Goal: Task Accomplishment & Management: Complete application form

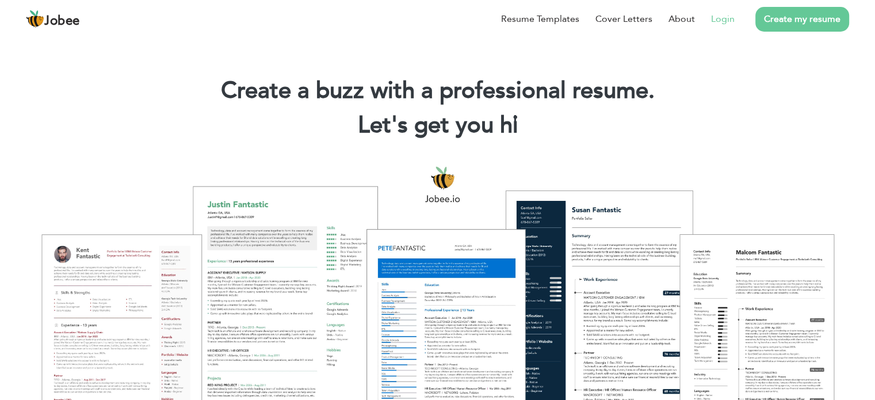
click at [730, 25] on link "Login" at bounding box center [723, 19] width 24 height 14
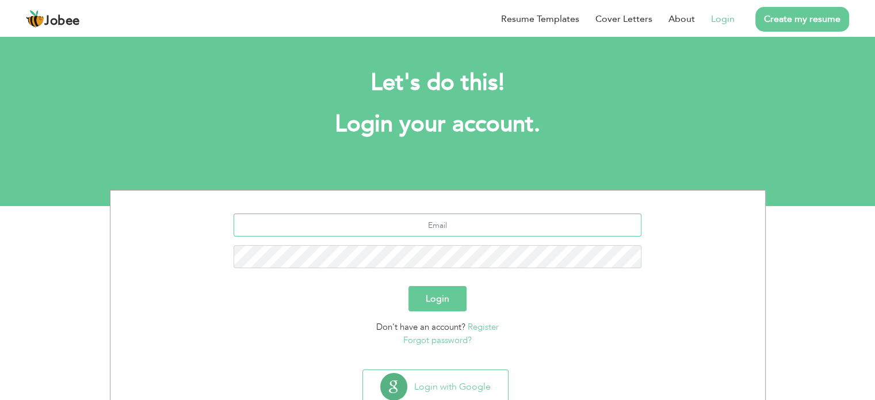
click at [542, 220] on input "text" at bounding box center [438, 224] width 408 height 23
type input "waqasmajeed042@gmail.com"
click at [447, 292] on button "Login" at bounding box center [438, 298] width 58 height 25
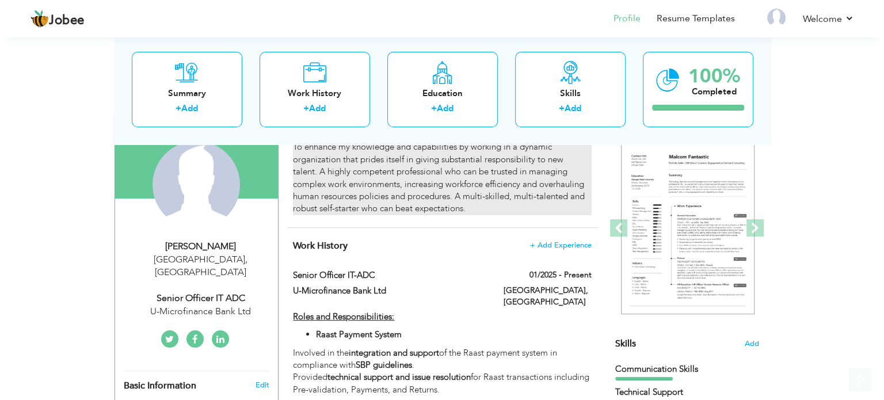
scroll to position [173, 0]
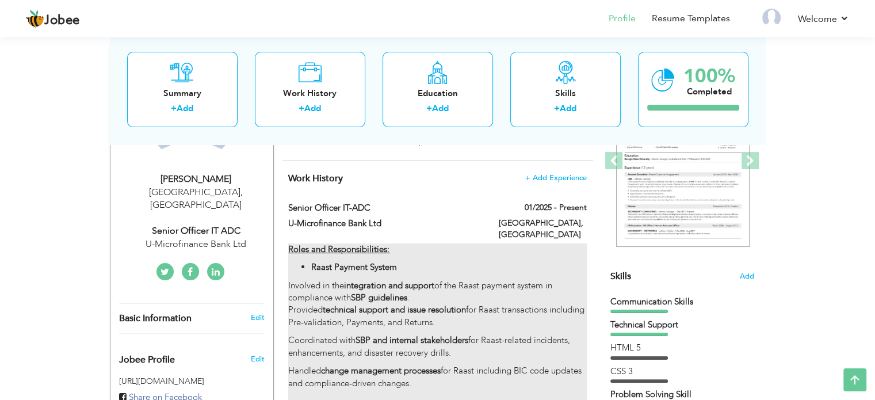
click at [554, 261] on li "Raast Payment System" at bounding box center [448, 267] width 275 height 12
type input "Senior Officer IT-ADC"
type input "U-Microfinance Bank Ltd"
type input "01/2025"
type input "[GEOGRAPHIC_DATA]"
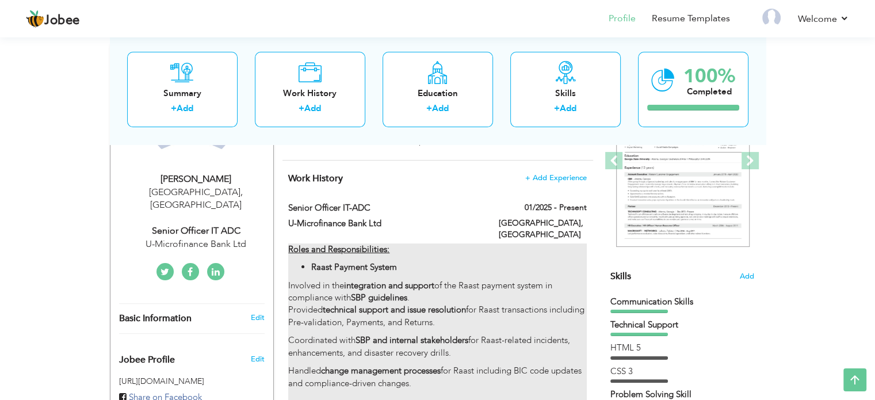
type input "[GEOGRAPHIC_DATA]"
checkbox input "true"
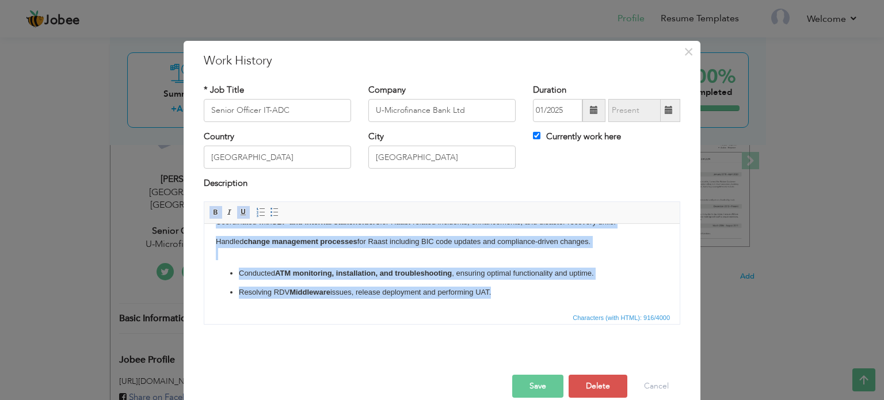
scroll to position [0, 0]
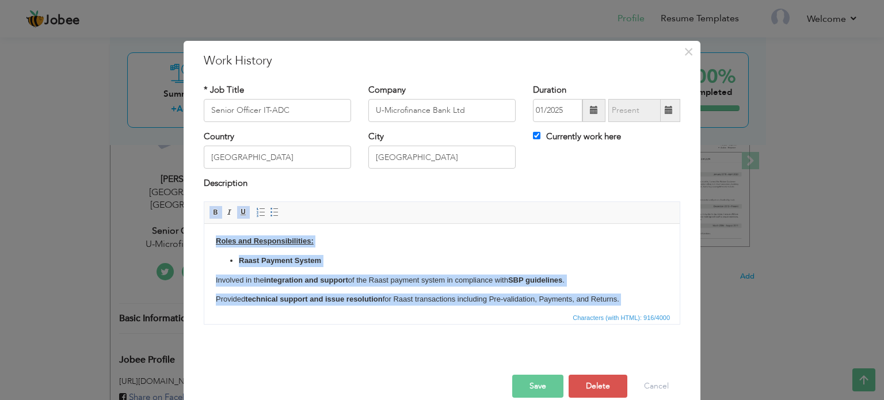
drag, startPoint x: 492, startPoint y: 283, endPoint x: 128, endPoint y: 201, distance: 372.9
click at [204, 223] on html "Roles and Responsibilities: Raast Payment System Involved in the integration an…" at bounding box center [441, 314] width 475 height 183
click at [326, 253] on body "Roles and Responsibilities: Raast Payment System Involved in the integration an…" at bounding box center [442, 315] width 452 height 160
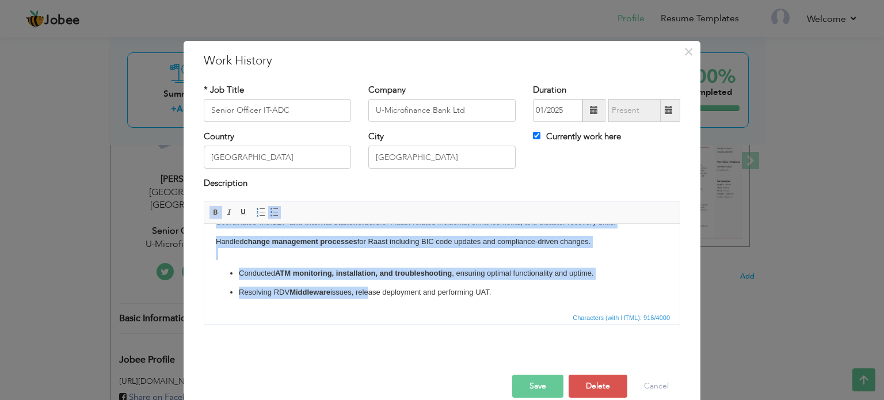
scroll to position [17, 0]
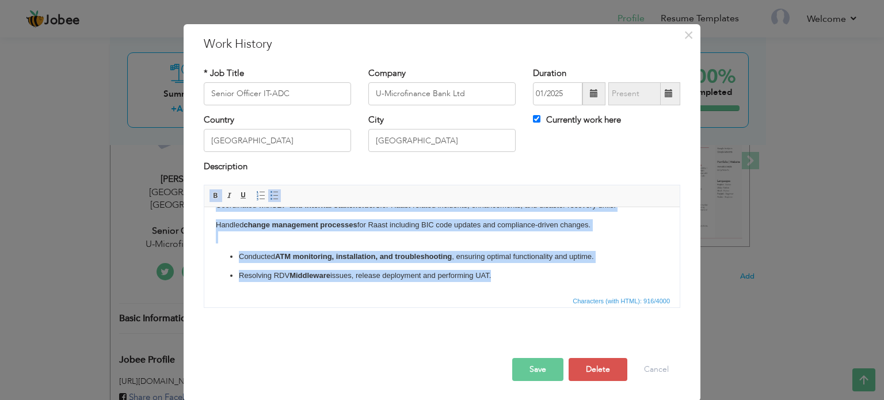
drag, startPoint x: 338, startPoint y: 246, endPoint x: 654, endPoint y: 382, distance: 343.4
click at [654, 293] on html "Roles and Responsibilities: Raast Payment System Involved in the integration an…" at bounding box center [441, 201] width 475 height 183
click at [212, 195] on span at bounding box center [215, 195] width 9 height 9
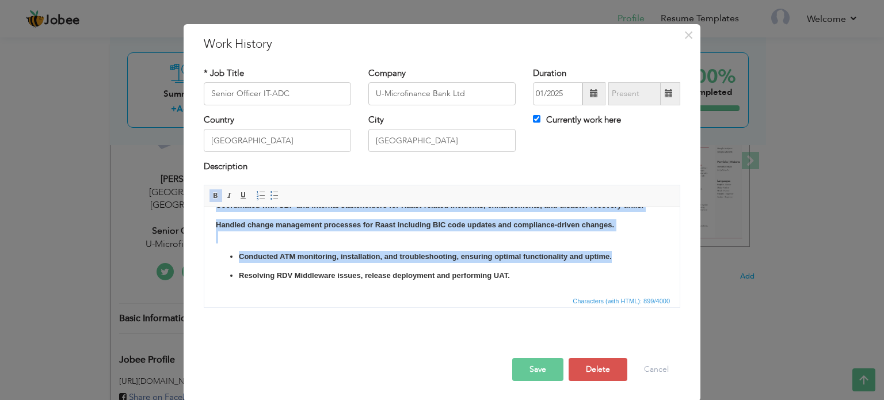
click at [212, 195] on span at bounding box center [215, 195] width 9 height 9
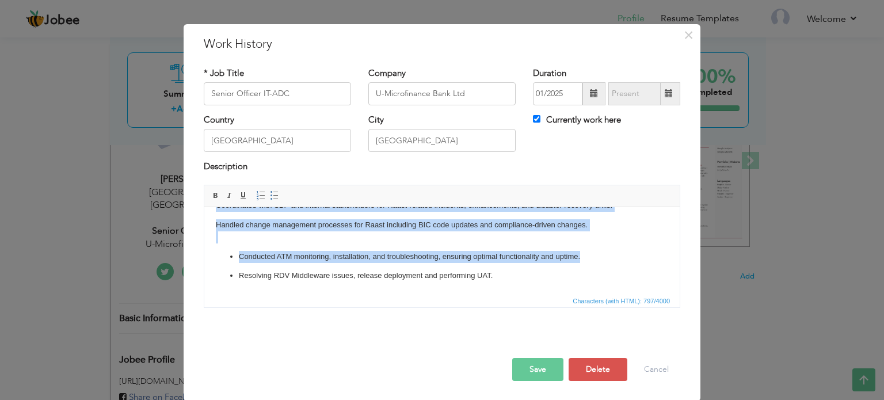
click at [449, 270] on li "Resolving RDV Middleware issues, release deployment and performing UAT." at bounding box center [442, 275] width 406 height 12
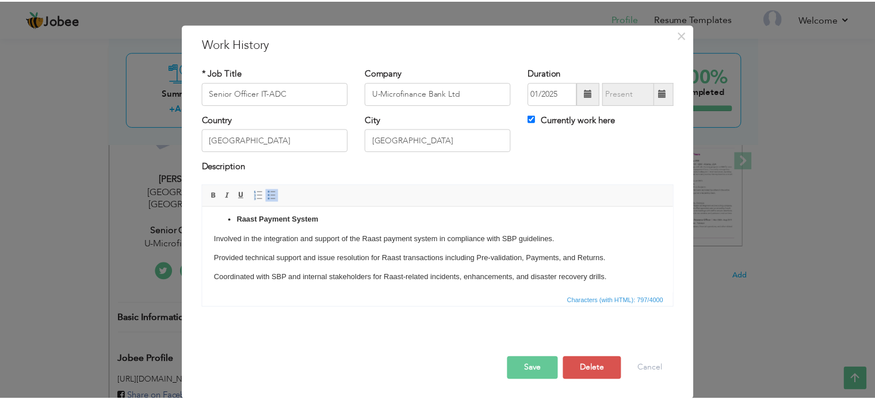
scroll to position [0, 0]
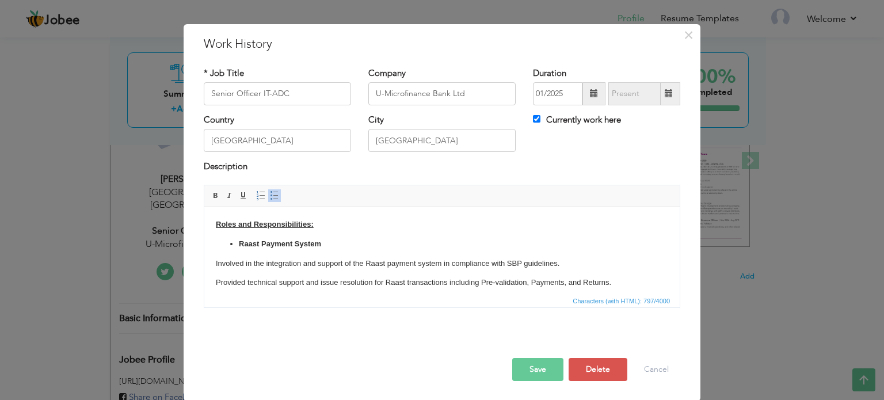
click at [547, 360] on button "Save" at bounding box center [537, 369] width 51 height 23
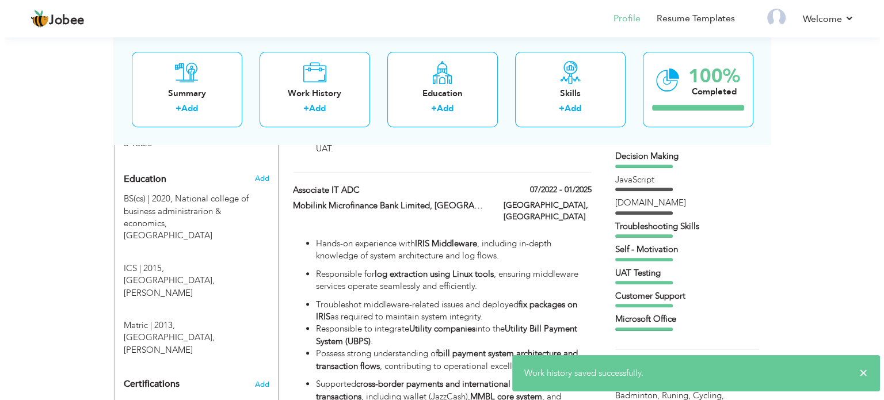
scroll to position [518, 0]
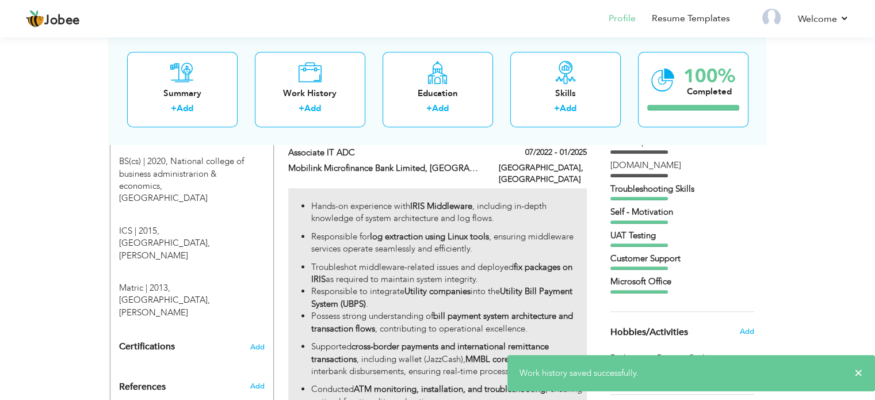
click at [446, 261] on li "Troubleshot middleware-related issues and deployed fix packages on IRIS as requ…" at bounding box center [448, 273] width 275 height 25
type input "Associate IT ADC"
type input "Mobilink Microfinance Bank Limited, [GEOGRAPHIC_DATA]"
type input "07/2022"
type input "01/2025"
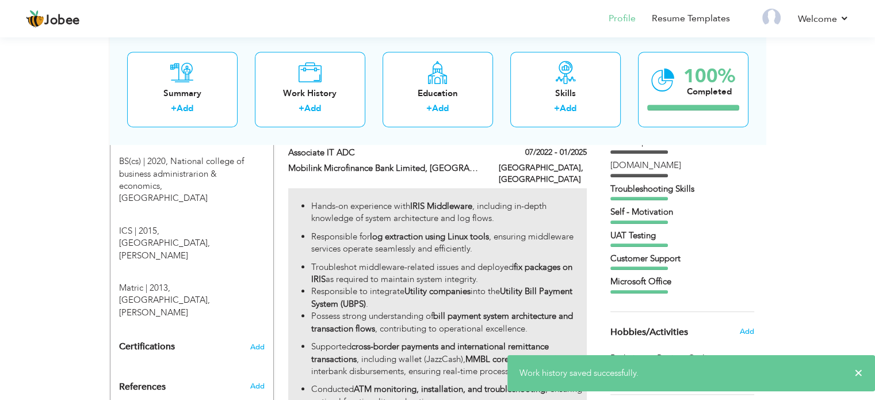
type input "Islamabad"
checkbox input "false"
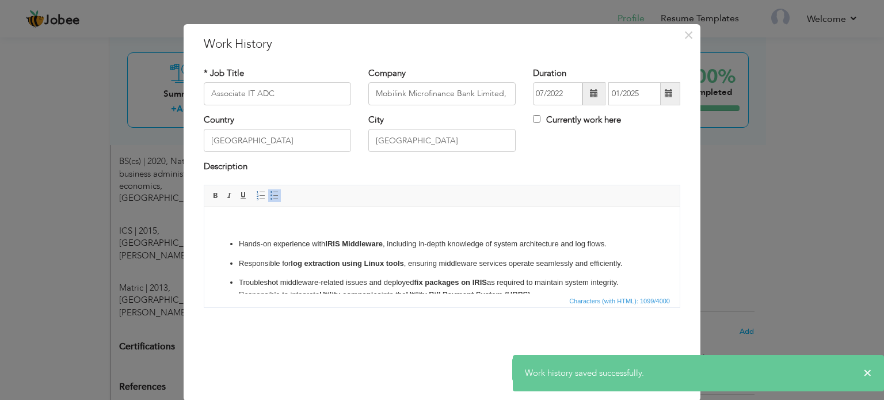
scroll to position [0, 0]
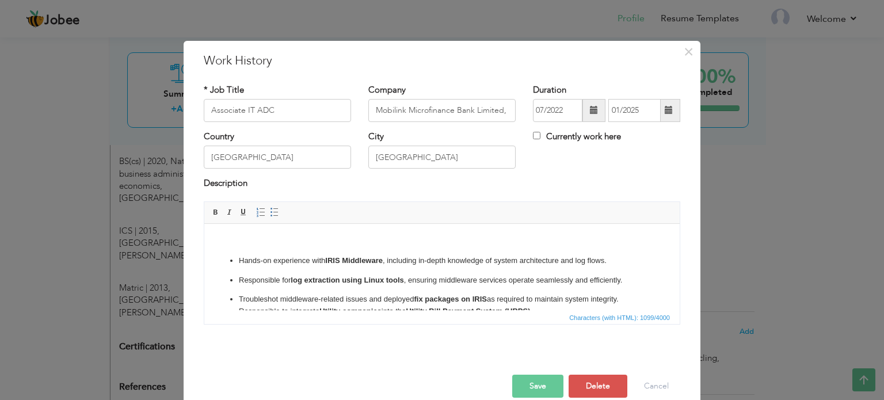
click at [408, 257] on p "Hands-on experience with IRIS Middleware , including in-depth knowledge of syst…" at bounding box center [442, 260] width 406 height 12
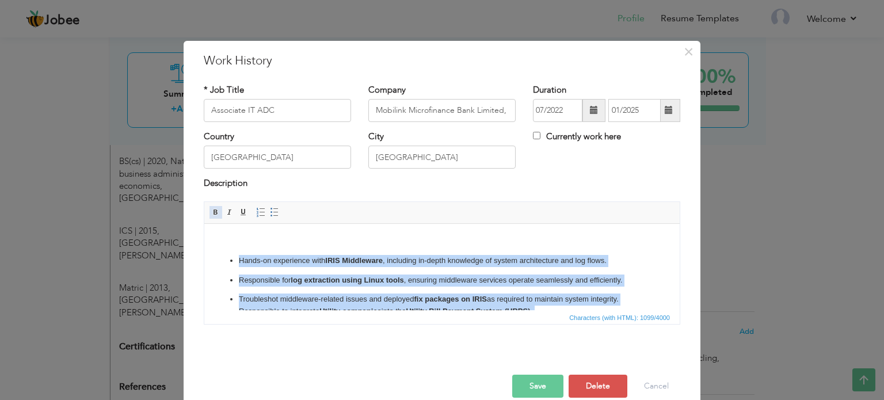
click at [213, 212] on span at bounding box center [215, 212] width 9 height 9
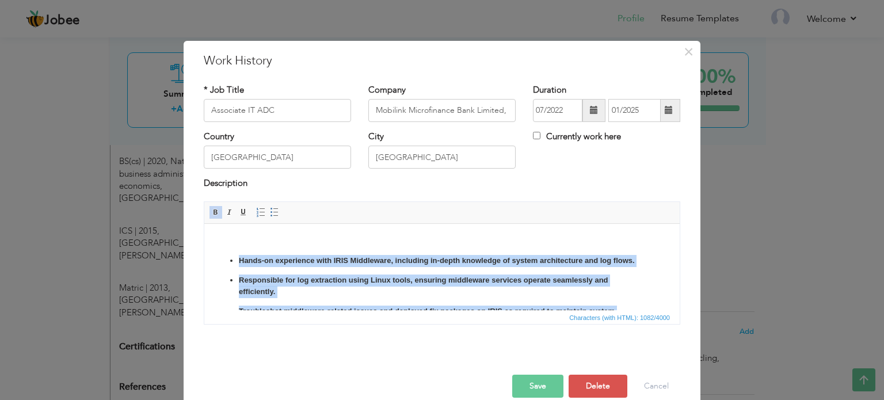
click at [213, 212] on span at bounding box center [215, 212] width 9 height 9
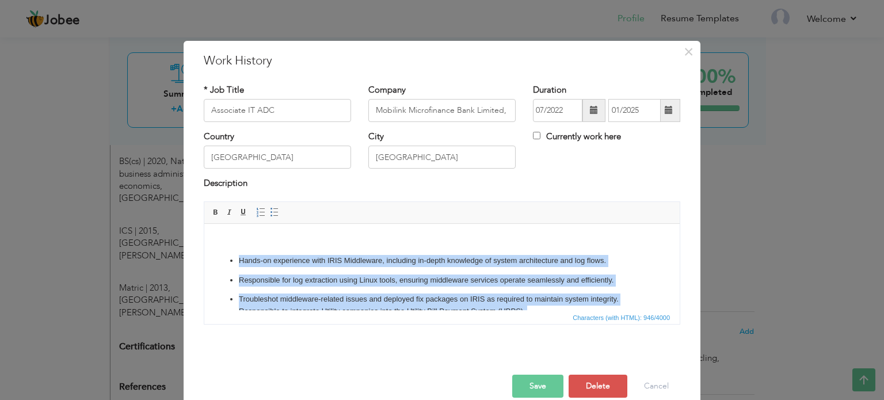
click at [361, 291] on ul "Hands-on experience with IRIS Middleware, including in-depth knowledge of syste…" at bounding box center [442, 326] width 452 height 145
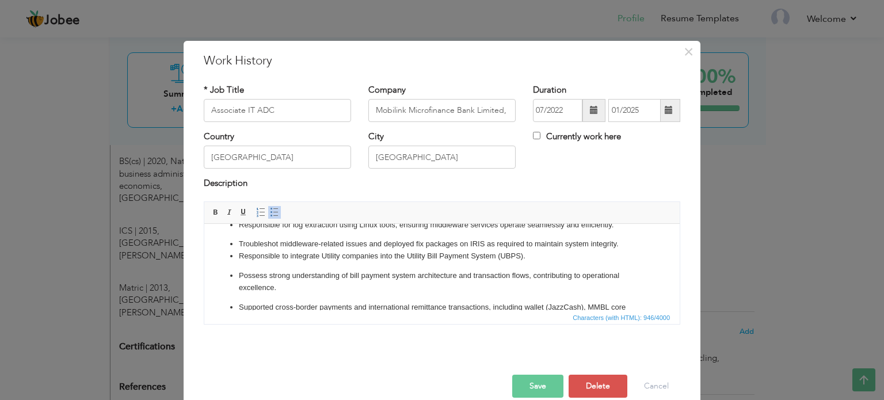
scroll to position [101, 0]
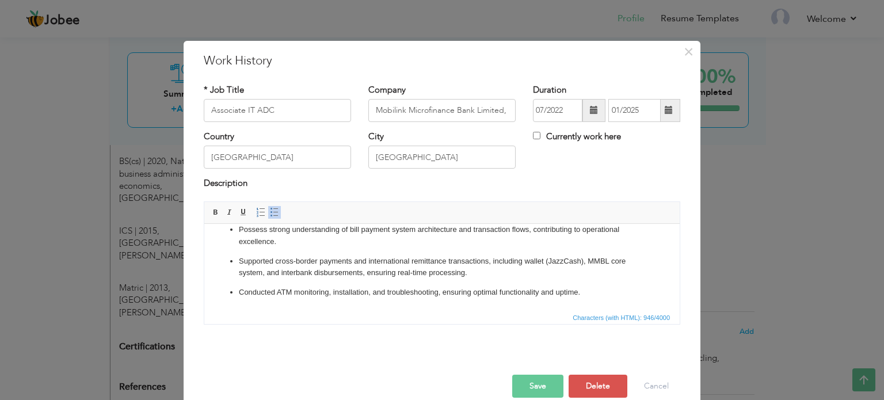
click at [520, 379] on button "Save" at bounding box center [537, 386] width 51 height 23
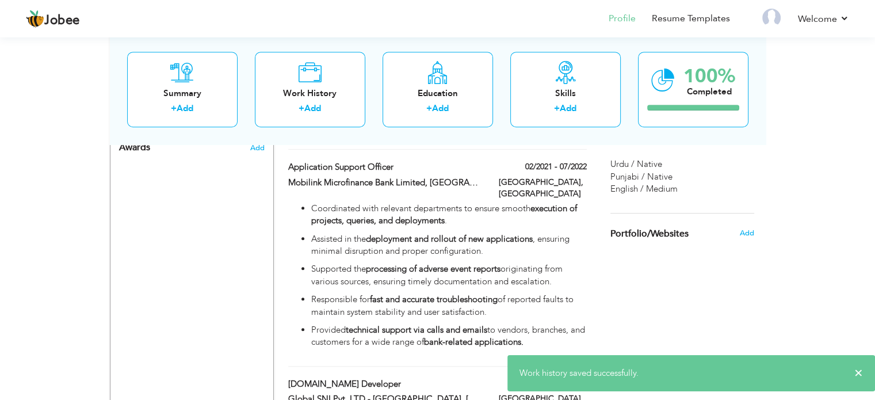
scroll to position [806, 0]
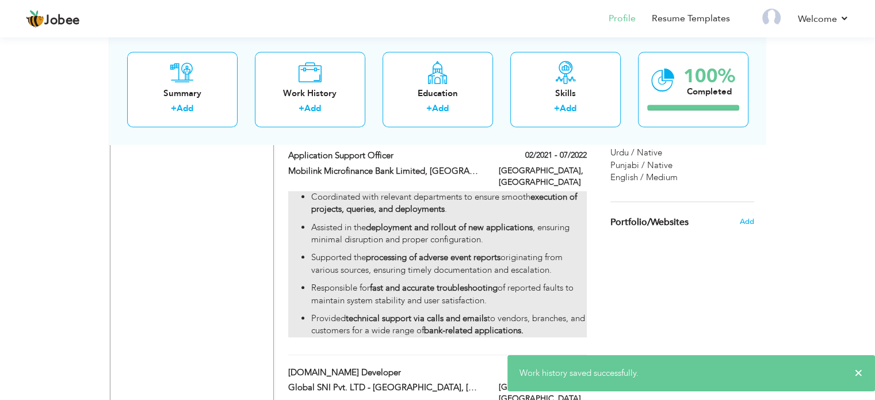
click at [420, 191] on strong "execution of projects, queries, and deployments" at bounding box center [444, 203] width 266 height 24
type input "Application Support Officer"
type input "02/2021"
type input "07/2022"
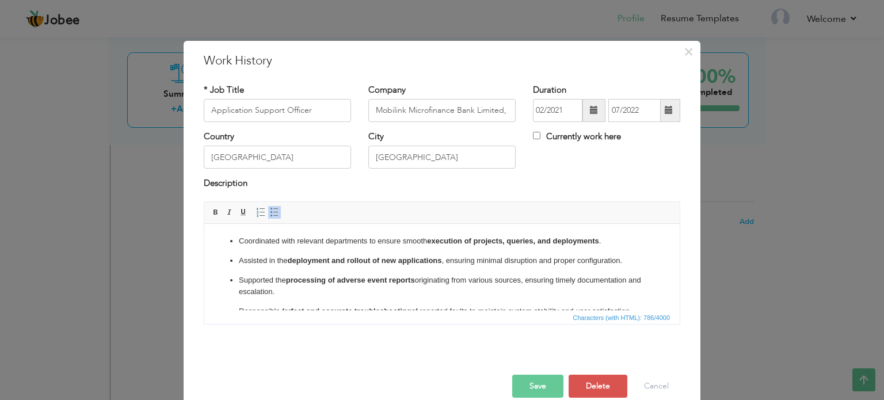
click at [414, 256] on p "Assisted in the deployment and rollout of new applications , ensuring minimal d…" at bounding box center [442, 260] width 406 height 12
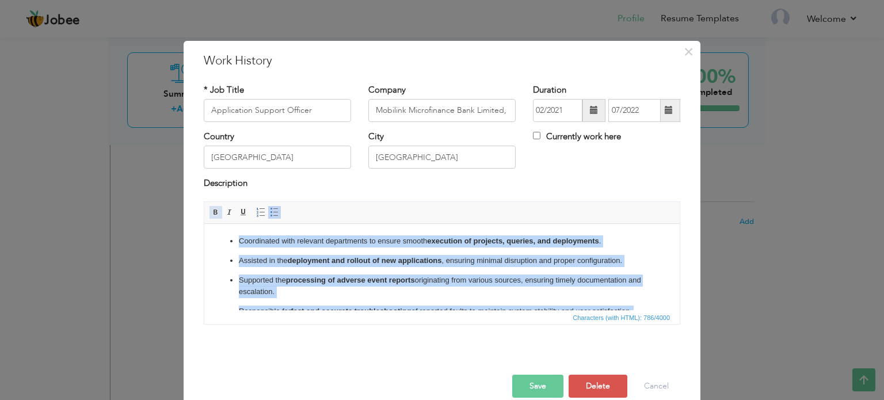
click at [212, 211] on span at bounding box center [215, 212] width 9 height 9
click at [425, 284] on p "Supported the processing of adverse event reports originating from various sour…" at bounding box center [442, 286] width 406 height 24
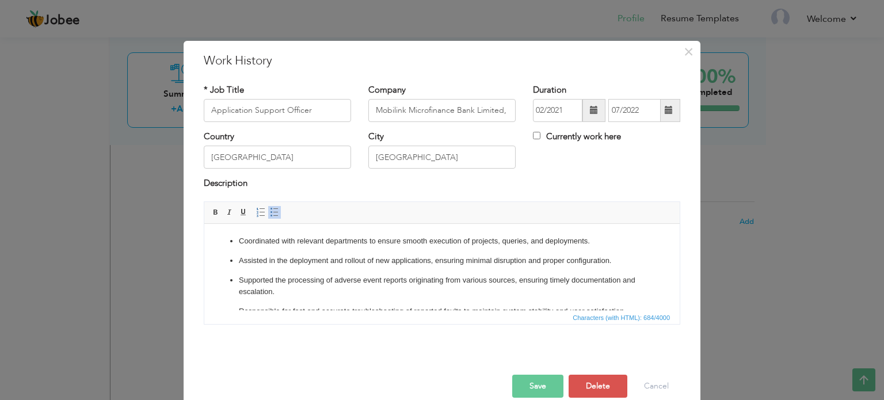
click at [531, 380] on button "Save" at bounding box center [537, 386] width 51 height 23
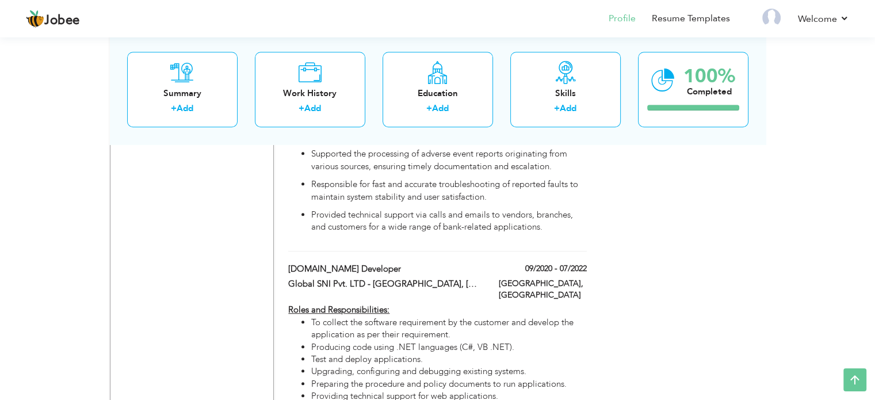
scroll to position [830, 0]
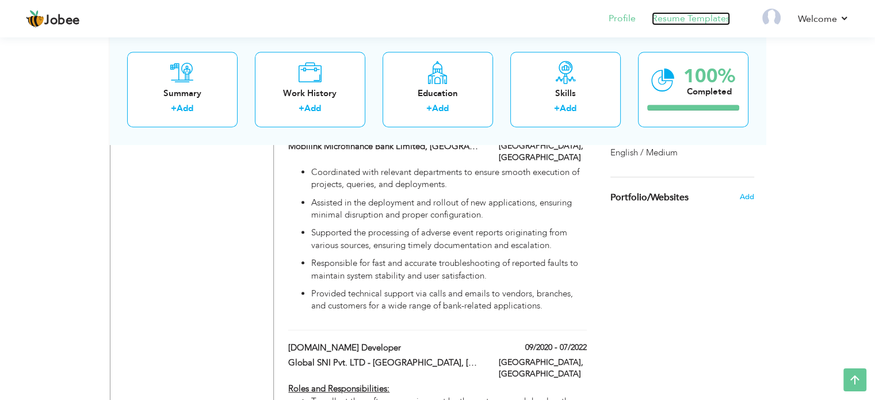
click at [659, 17] on link "Resume Templates" at bounding box center [691, 18] width 78 height 13
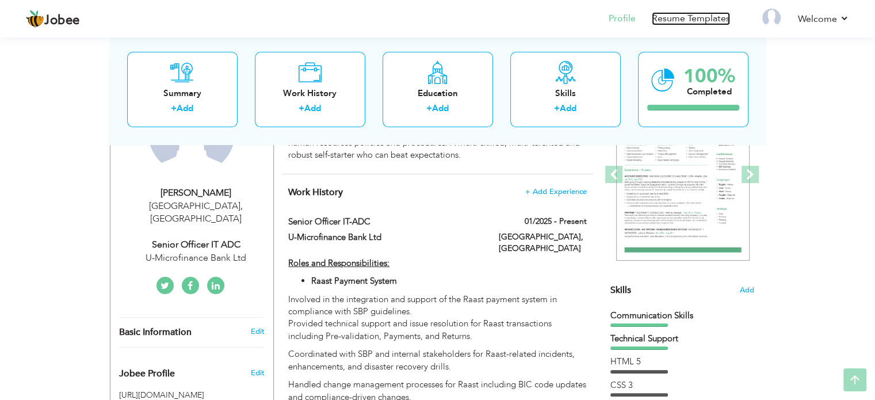
scroll to position [173, 0]
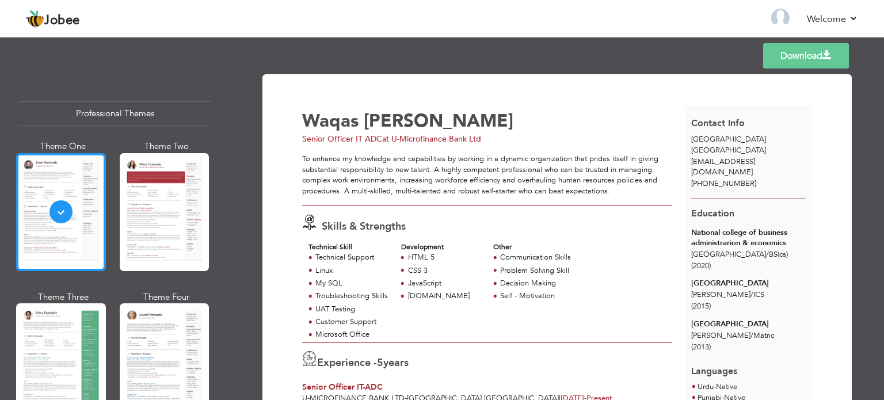
click at [83, 208] on div at bounding box center [61, 212] width 90 height 118
click at [66, 213] on div at bounding box center [61, 212] width 90 height 118
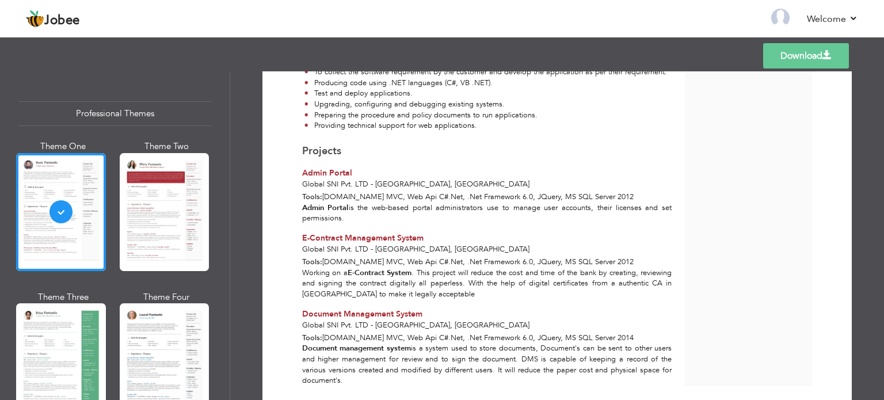
scroll to position [948, 0]
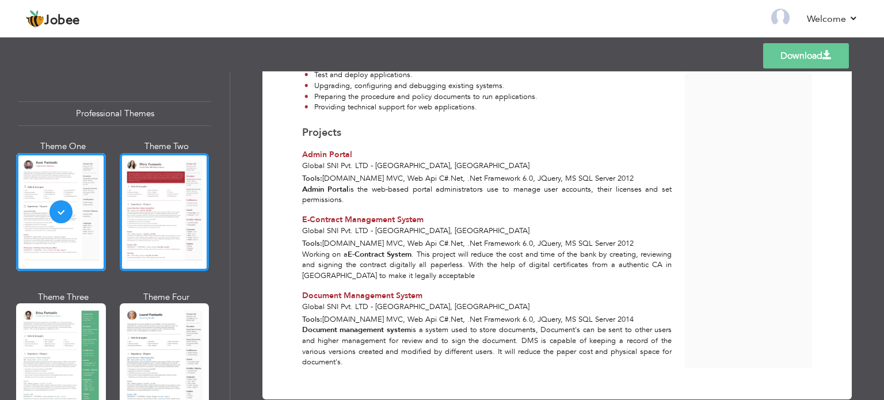
click at [163, 218] on div at bounding box center [165, 212] width 90 height 118
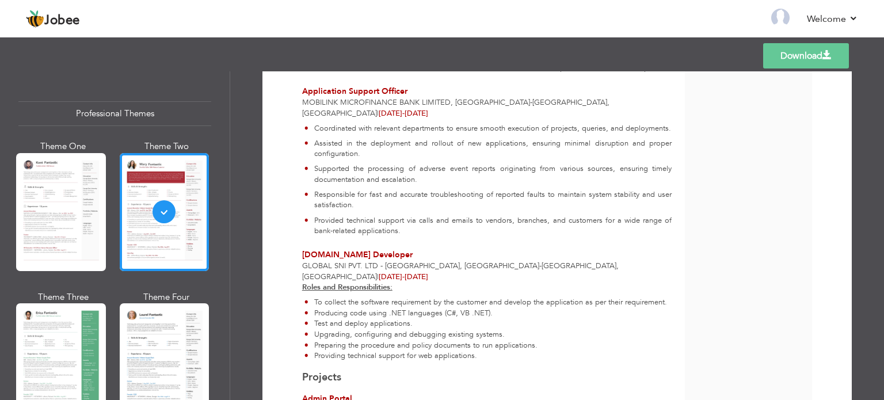
scroll to position [926, 0]
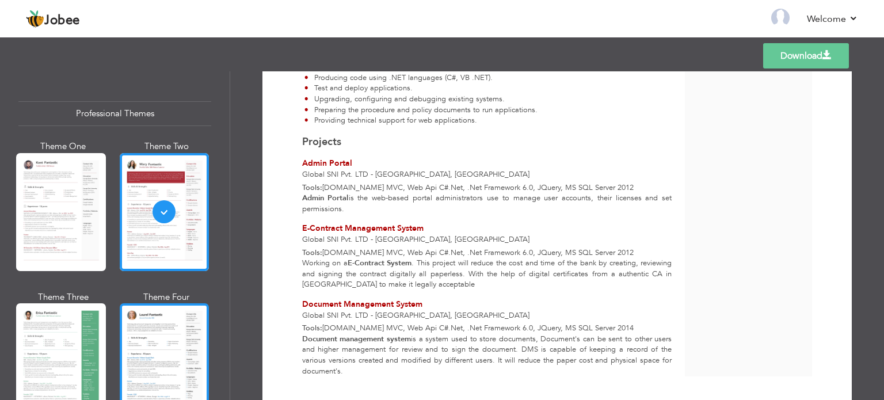
click at [183, 327] on div at bounding box center [165, 362] width 90 height 118
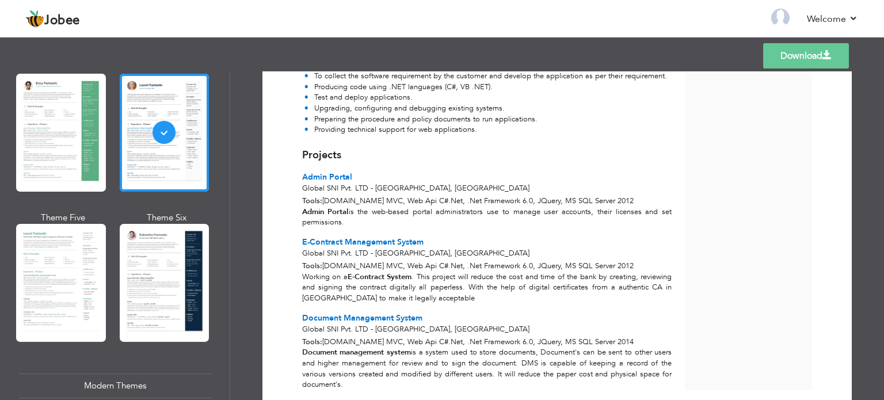
scroll to position [230, 0]
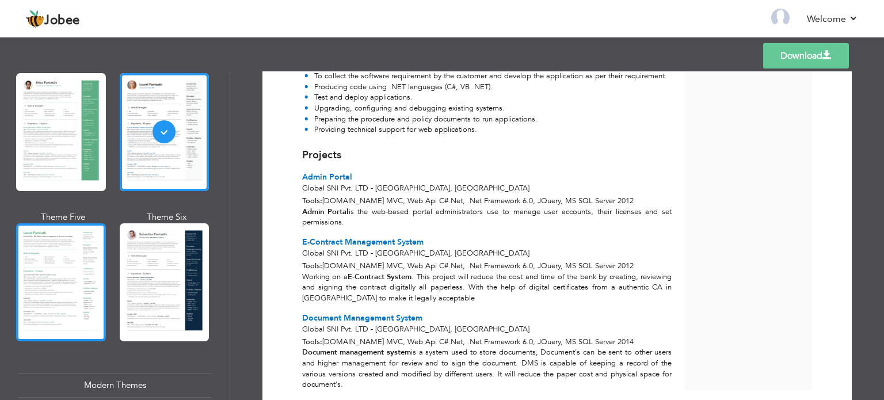
click at [55, 246] on div at bounding box center [61, 282] width 90 height 118
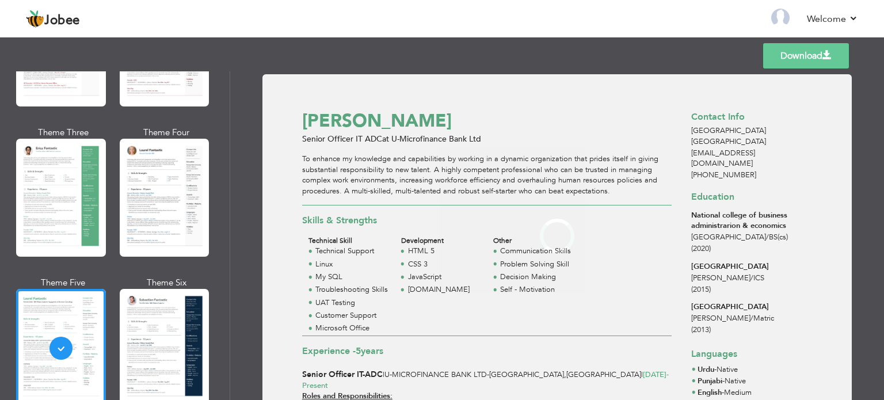
scroll to position [115, 0]
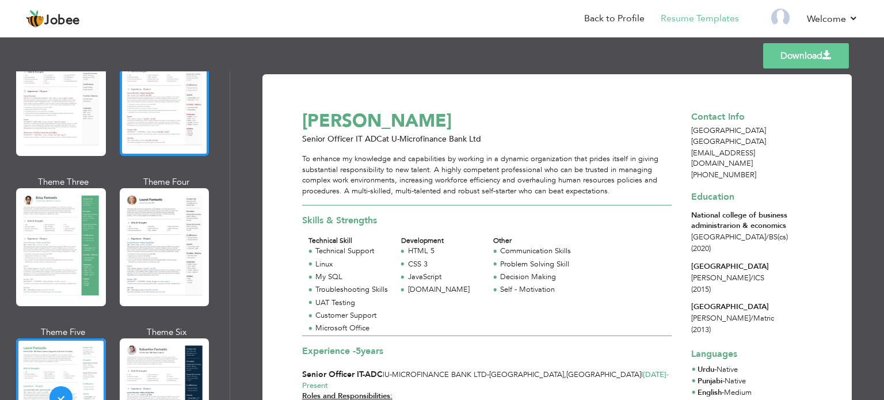
click at [163, 123] on div at bounding box center [165, 97] width 90 height 118
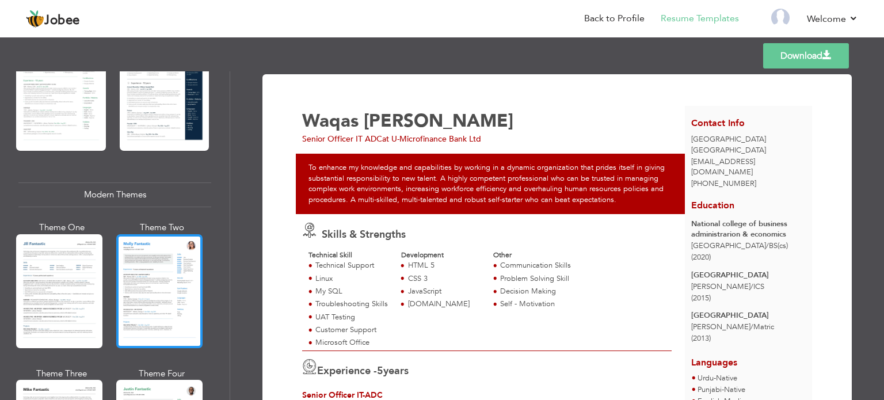
scroll to position [518, 0]
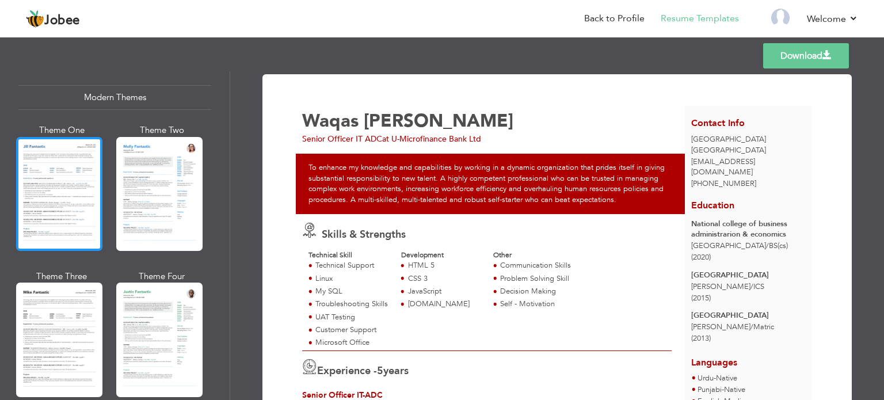
click at [67, 181] on div at bounding box center [59, 194] width 86 height 114
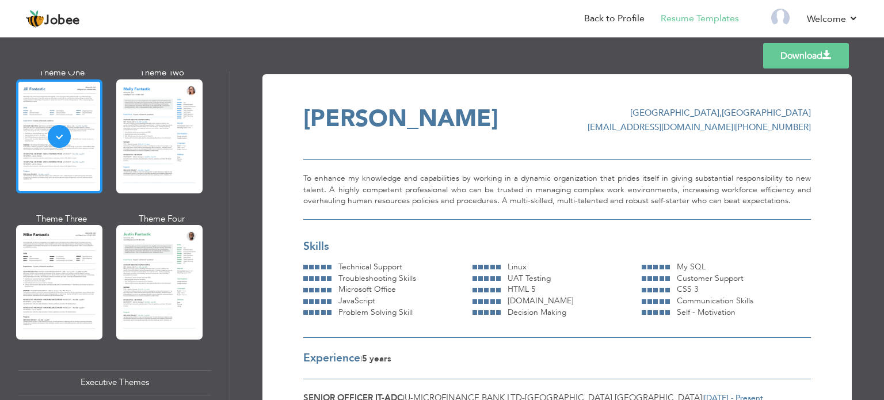
scroll to position [633, 0]
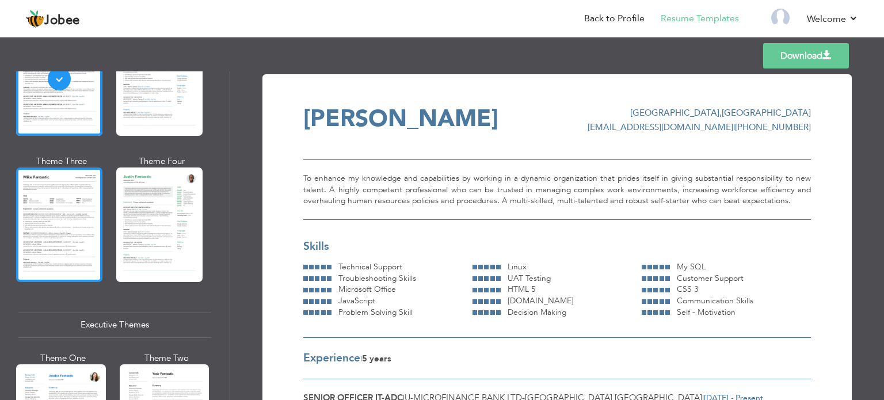
click at [71, 216] on div at bounding box center [59, 224] width 86 height 114
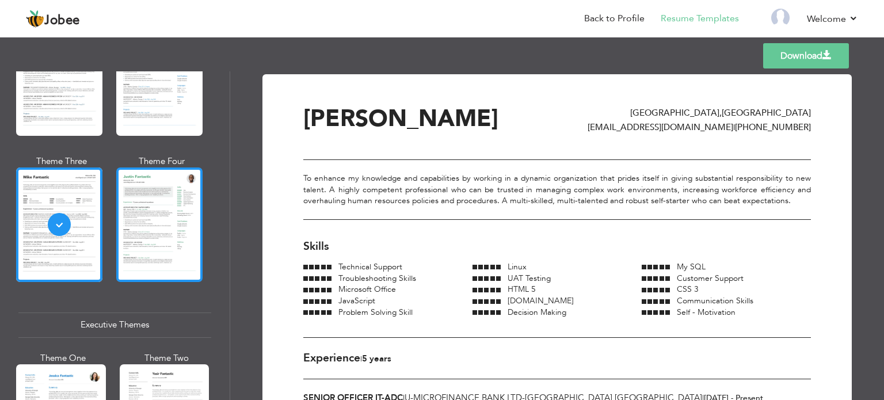
click at [147, 200] on div at bounding box center [159, 224] width 86 height 114
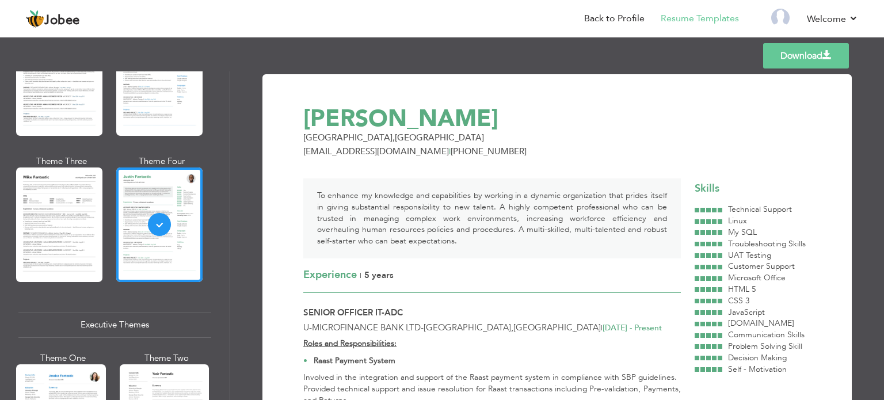
click at [159, 90] on div at bounding box center [159, 79] width 86 height 114
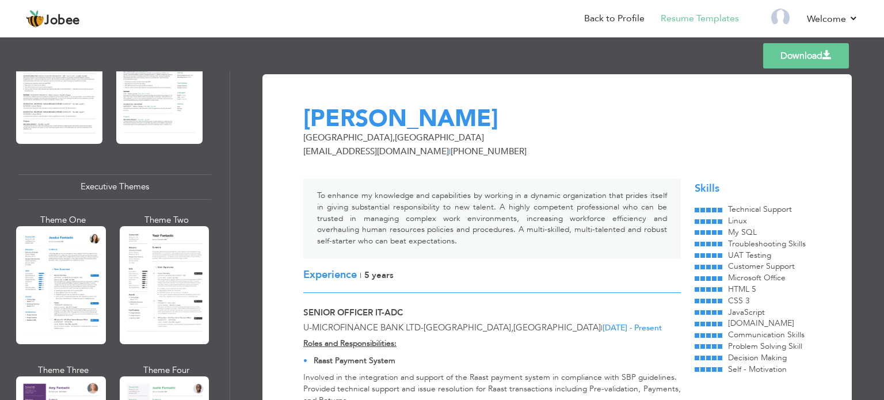
scroll to position [806, 0]
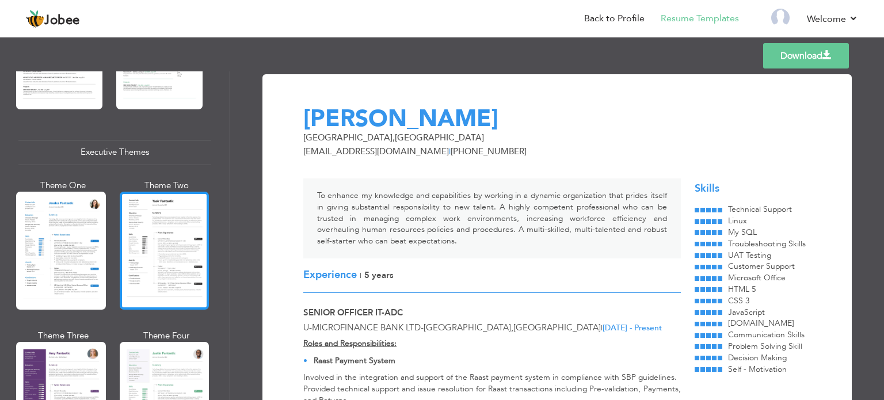
click at [140, 232] on div at bounding box center [165, 251] width 90 height 118
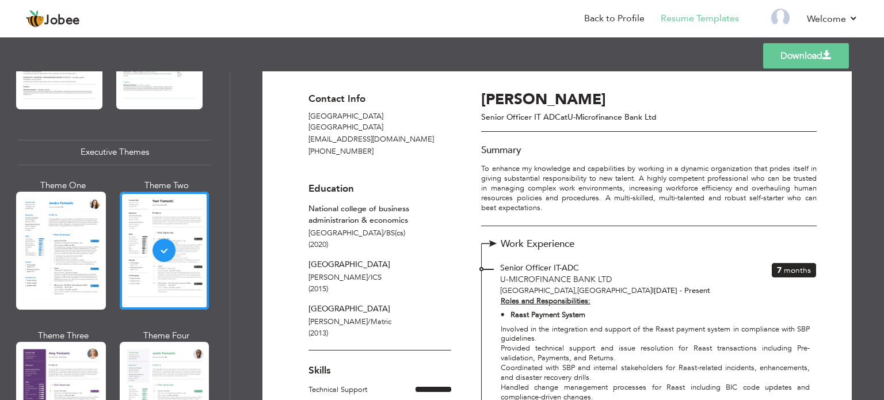
scroll to position [0, 0]
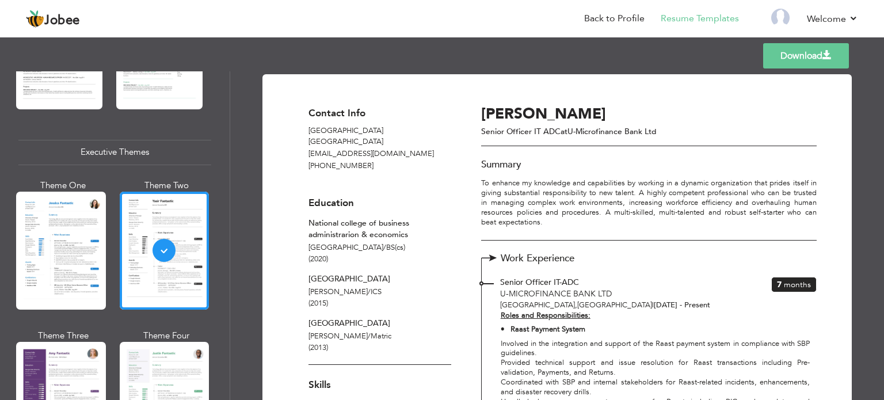
click at [562, 133] on span "at" at bounding box center [564, 131] width 7 height 11
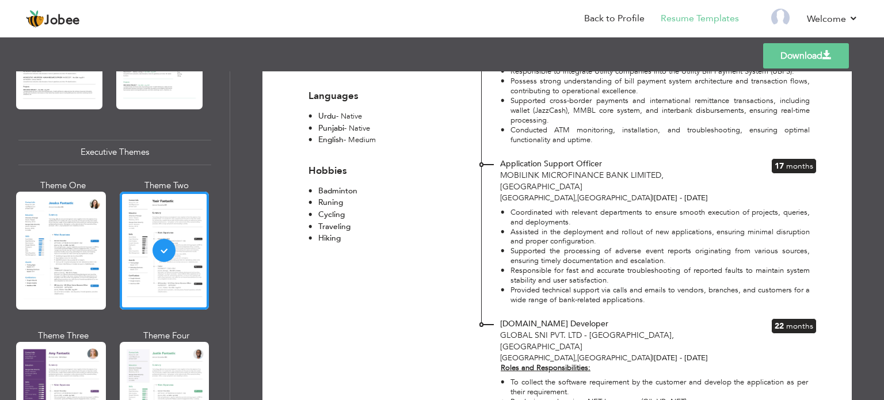
scroll to position [505, 0]
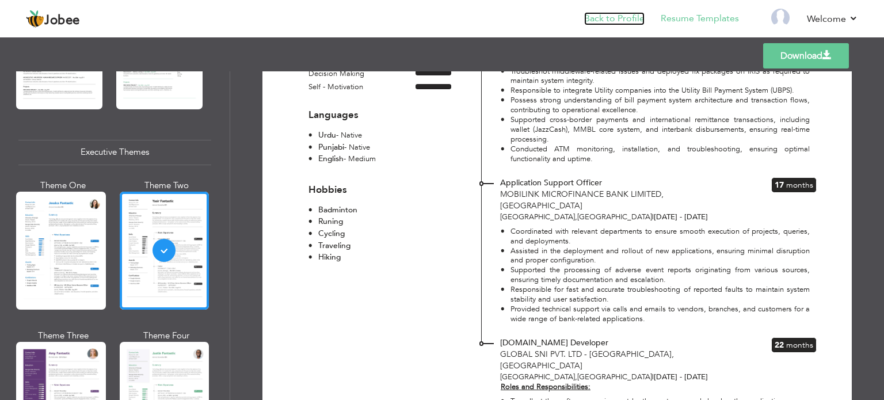
click at [603, 22] on link "Back to Profile" at bounding box center [614, 18] width 60 height 13
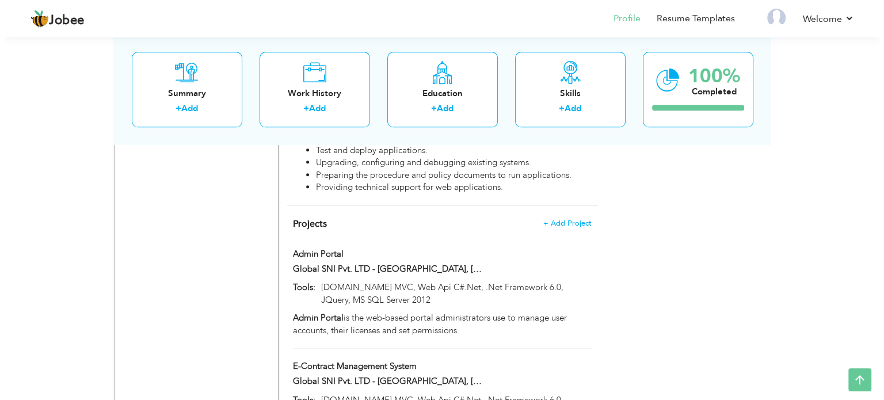
scroll to position [1003, 0]
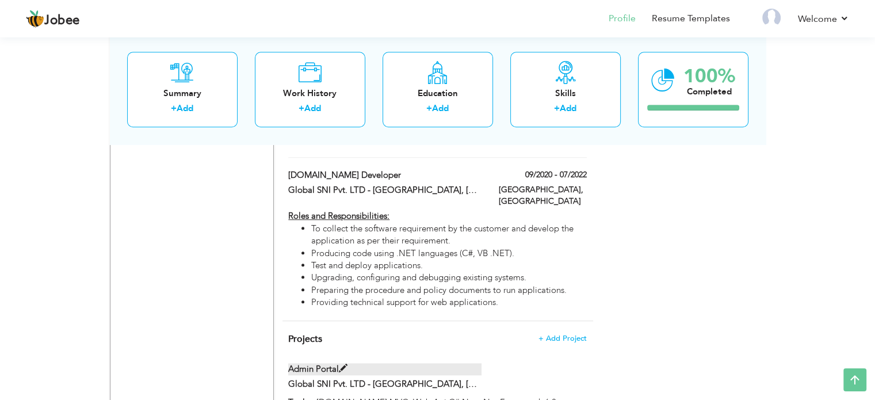
click at [345, 364] on span at bounding box center [343, 368] width 9 height 9
type input "Admin Portal"
type input "Global SNI Pvt. LTD - [GEOGRAPHIC_DATA], [GEOGRAPHIC_DATA]"
type input "[DOMAIN_NAME] MVC, Web Api C#.Net, .Net Framework 6.0, JQuery, MS SQL Server 20…"
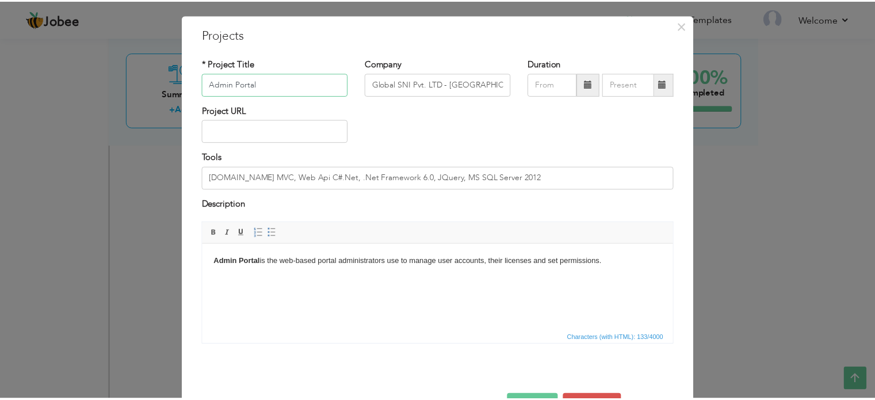
scroll to position [64, 0]
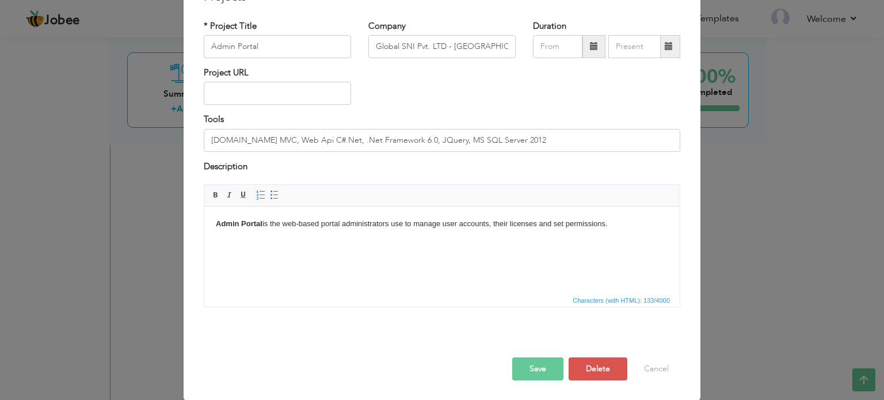
click at [716, 280] on div "× Projects * Project Title Admin Portal Company Global SNI Pvt. LTD - Lahore, P…" at bounding box center [442, 200] width 884 height 400
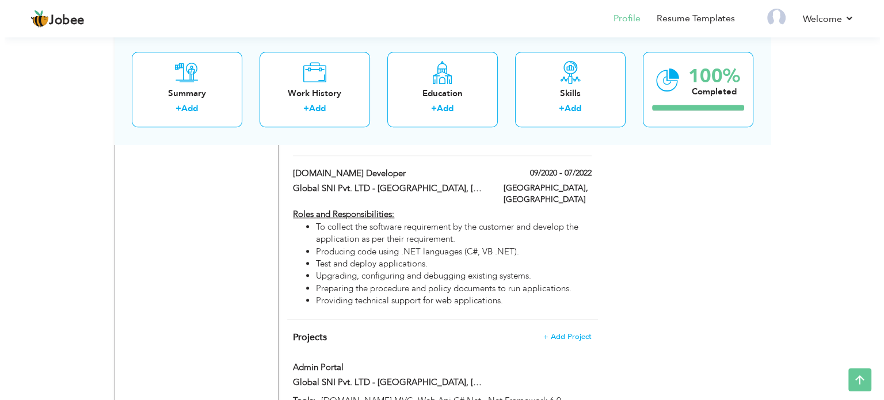
scroll to position [1003, 0]
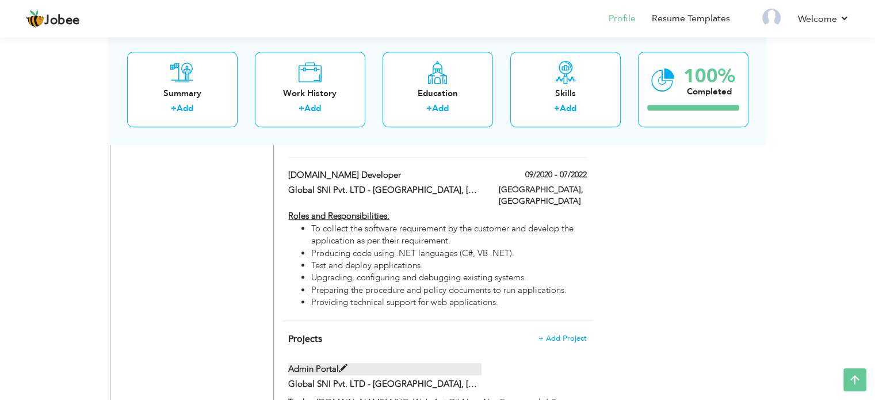
click at [340, 364] on span at bounding box center [343, 368] width 9 height 9
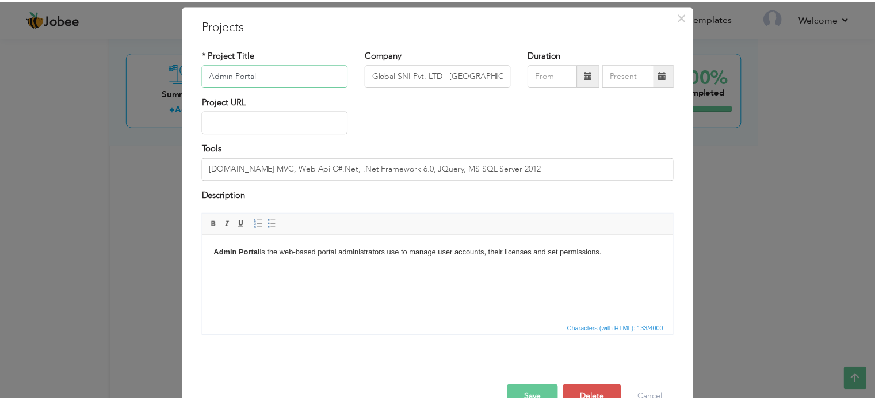
scroll to position [64, 0]
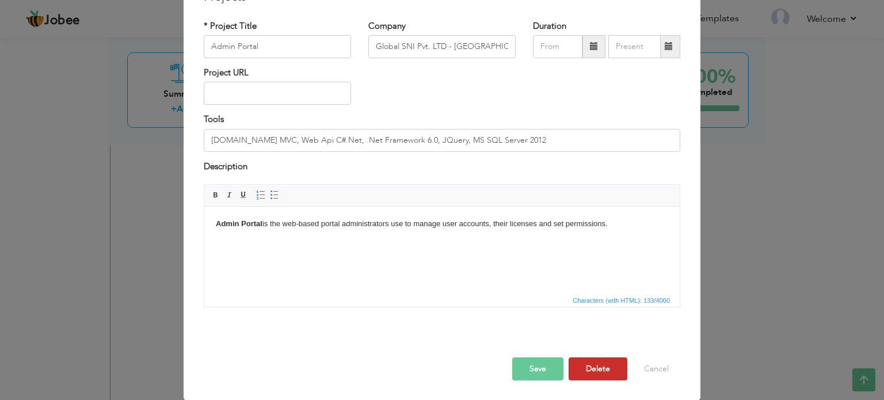
click at [602, 361] on button "Delete" at bounding box center [598, 368] width 59 height 23
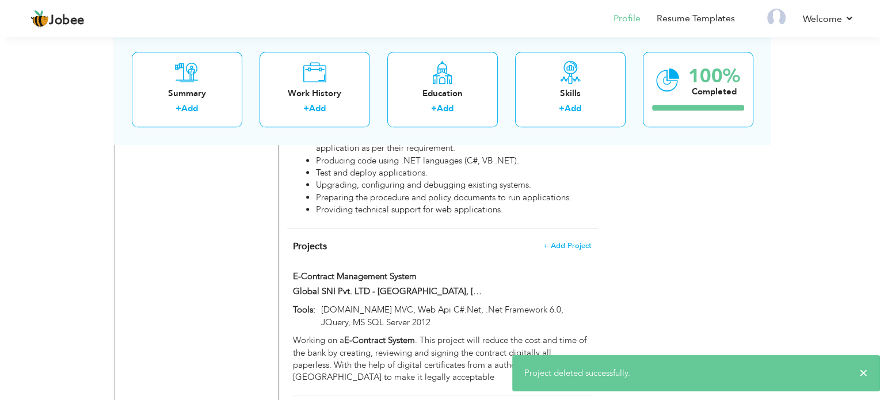
scroll to position [1118, 0]
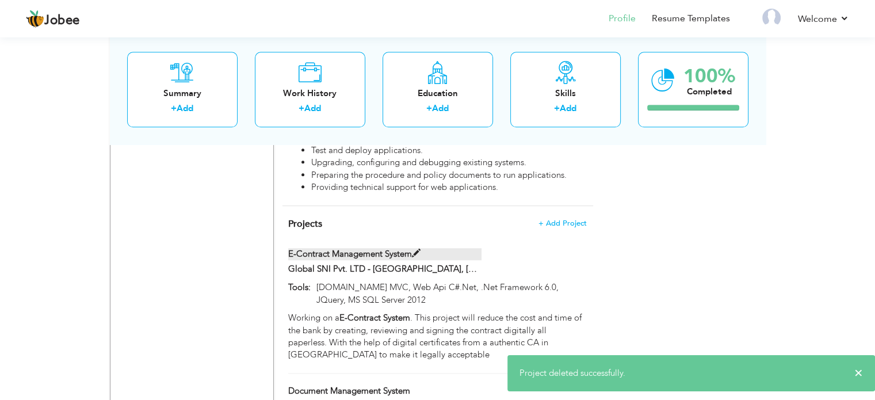
click at [418, 249] on span at bounding box center [416, 253] width 9 height 9
type input "E-Contract Management System"
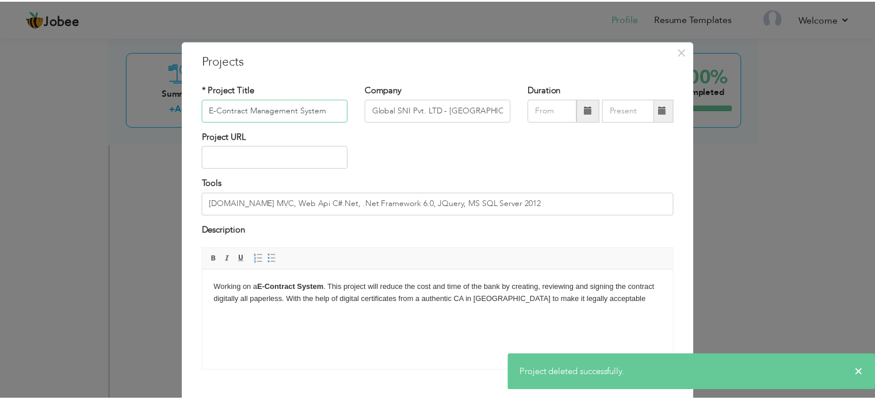
scroll to position [64, 0]
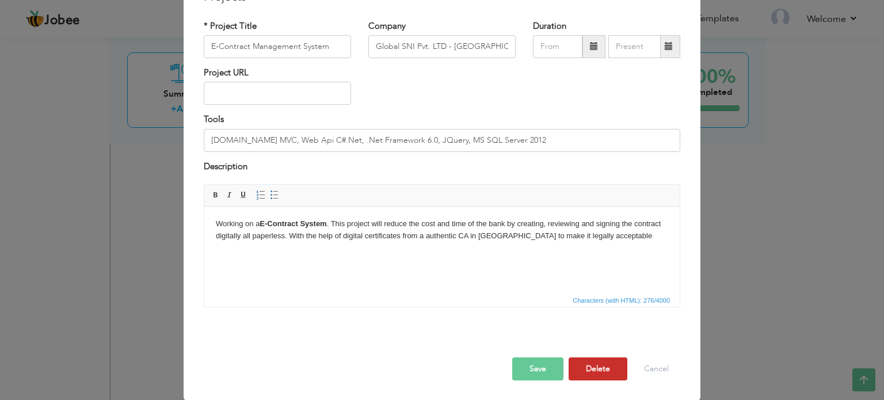
click at [595, 370] on button "Delete" at bounding box center [598, 368] width 59 height 23
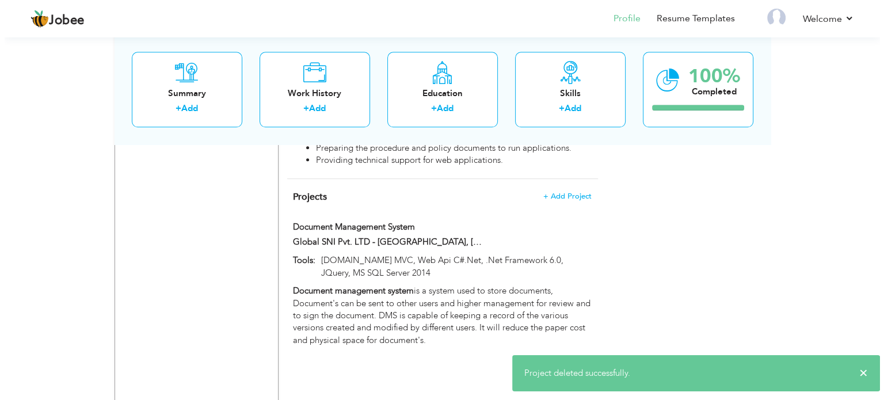
scroll to position [1118, 0]
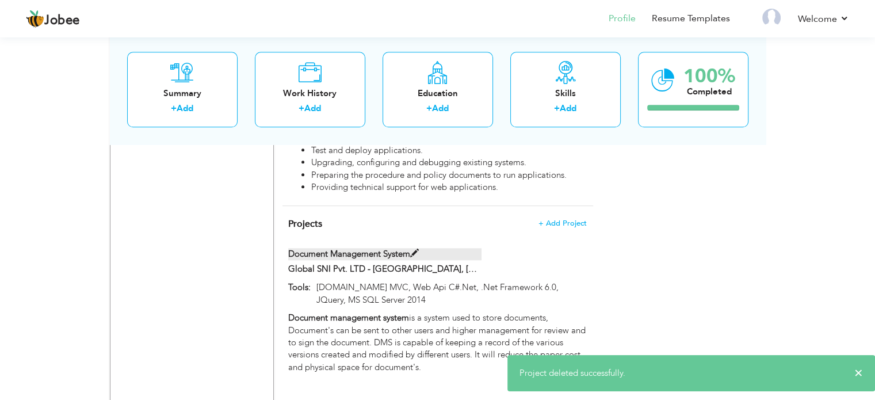
click at [415, 249] on span at bounding box center [414, 253] width 9 height 9
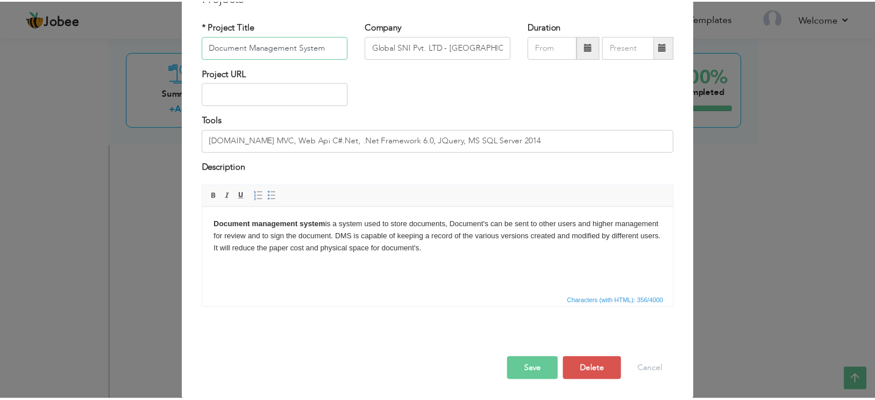
scroll to position [64, 0]
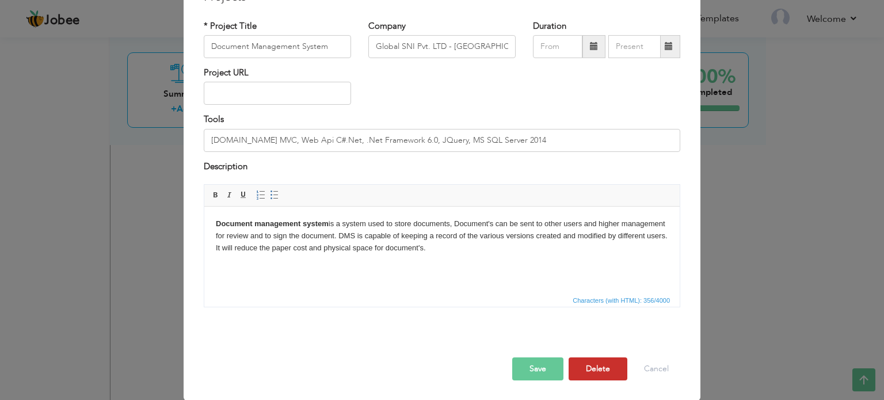
click at [598, 367] on button "Delete" at bounding box center [598, 368] width 59 height 23
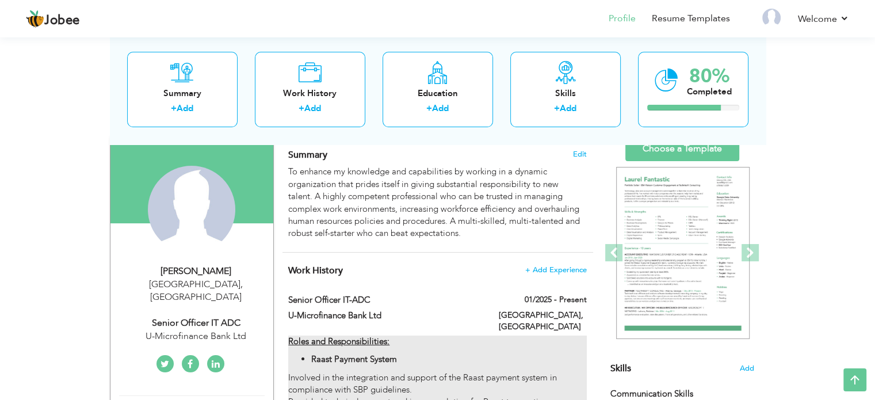
scroll to position [58, 0]
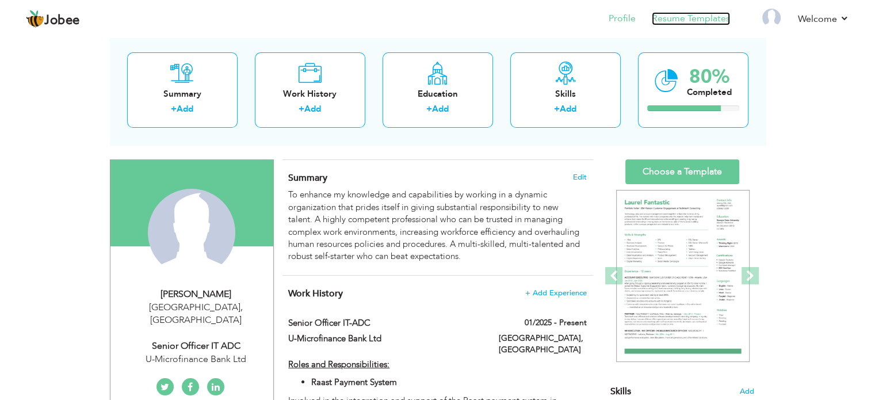
click at [692, 22] on link "Resume Templates" at bounding box center [691, 18] width 78 height 13
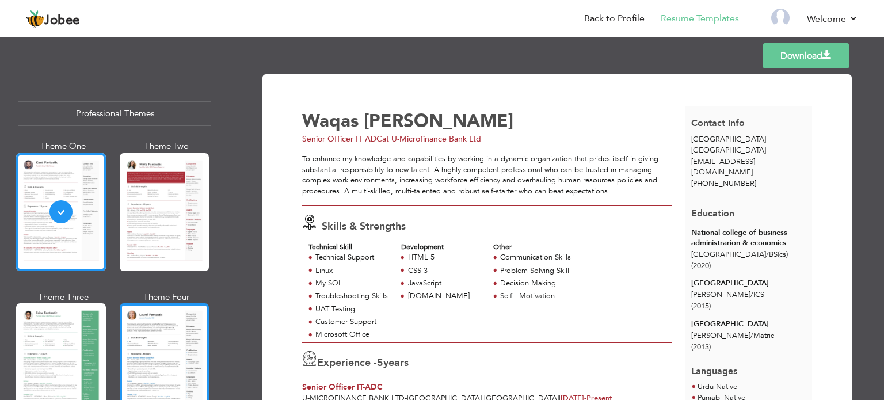
click at [188, 329] on div at bounding box center [165, 362] width 90 height 118
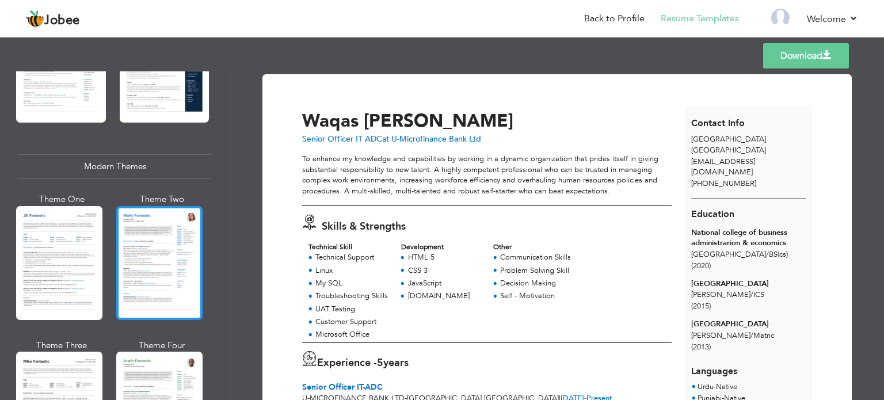
scroll to position [460, 0]
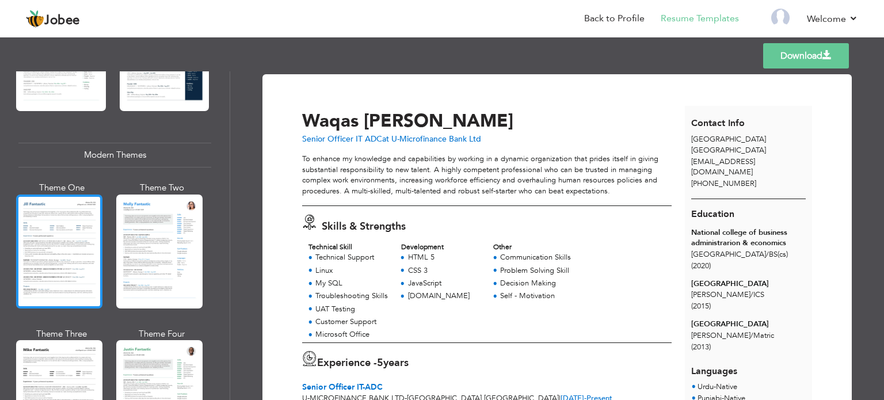
click at [54, 215] on div at bounding box center [59, 252] width 86 height 114
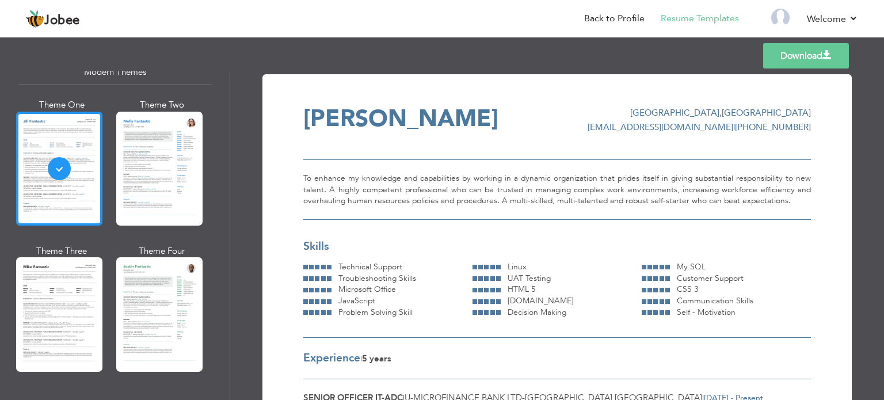
scroll to position [575, 0]
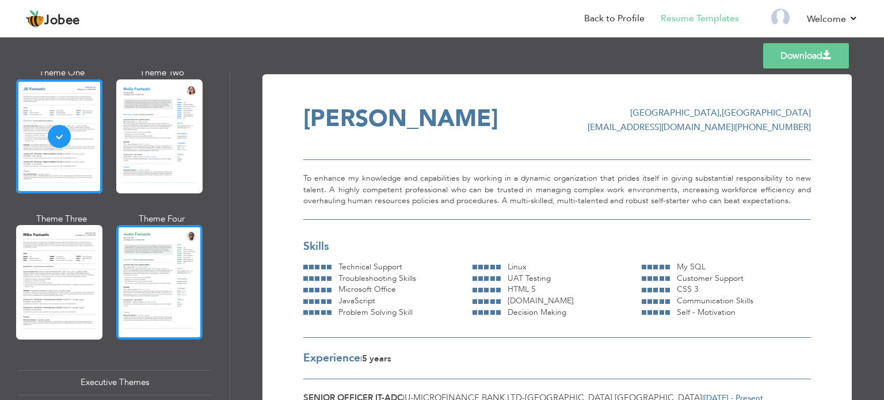
click at [159, 247] on div at bounding box center [159, 282] width 86 height 114
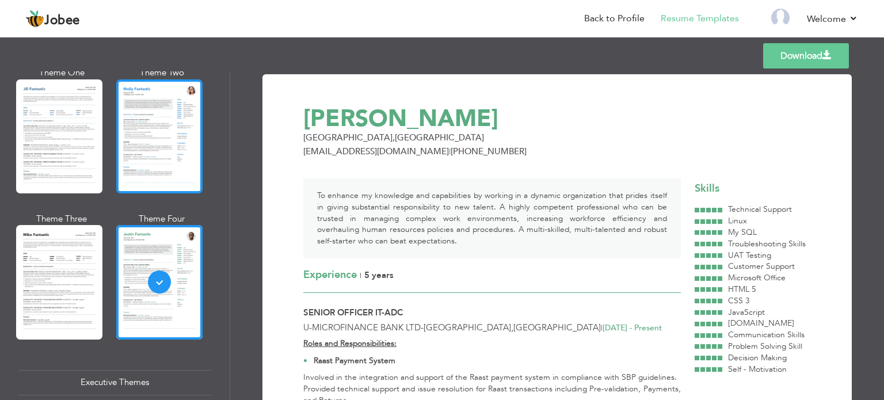
click at [166, 120] on div at bounding box center [159, 136] width 86 height 114
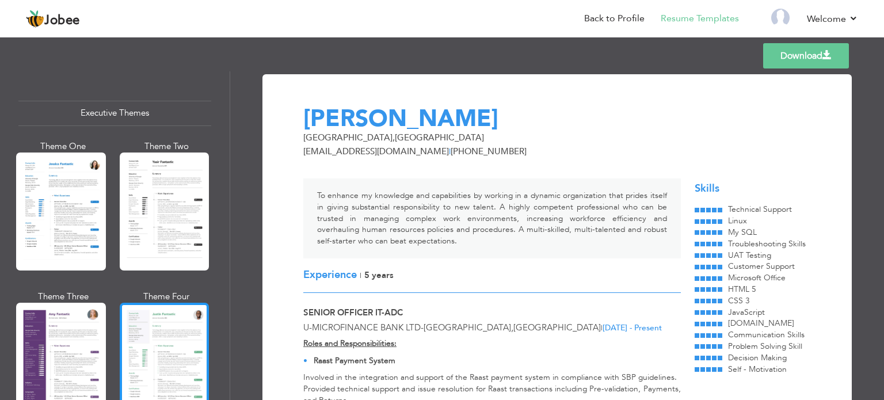
scroll to position [806, 0]
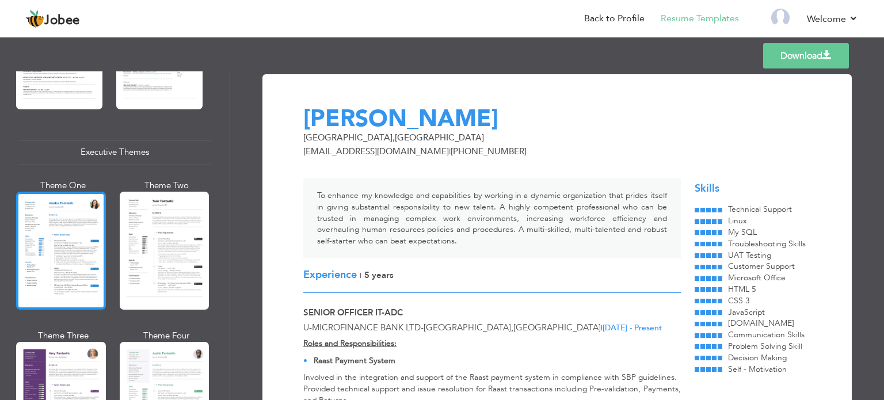
click at [60, 242] on div at bounding box center [61, 251] width 90 height 118
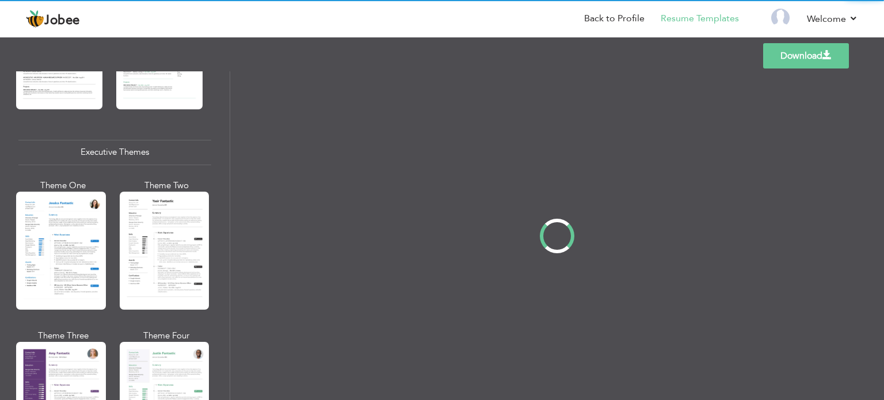
click at [189, 241] on div "Professional Themes Theme One Theme Two Theme Three Theme Four" at bounding box center [442, 235] width 884 height 329
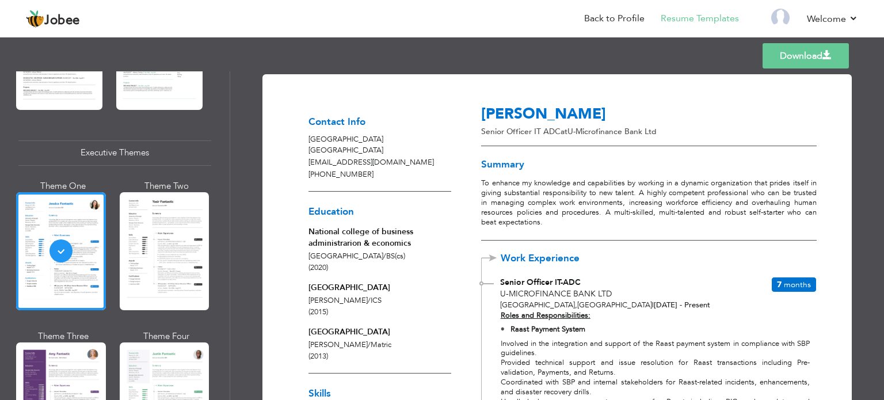
click at [189, 241] on div at bounding box center [165, 251] width 90 height 118
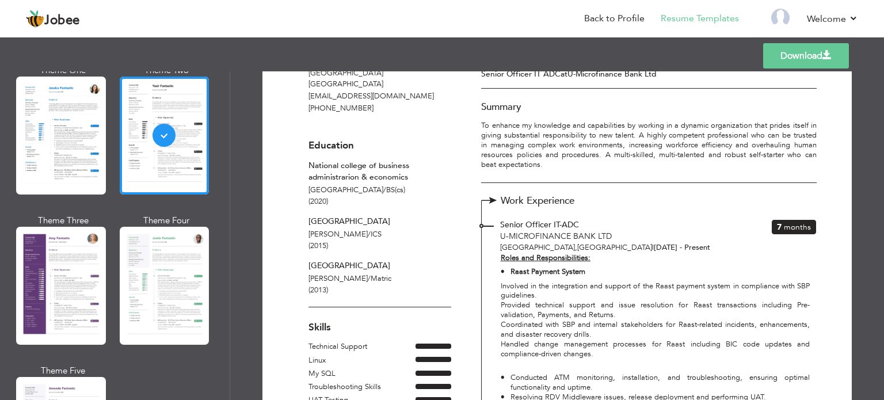
scroll to position [0, 0]
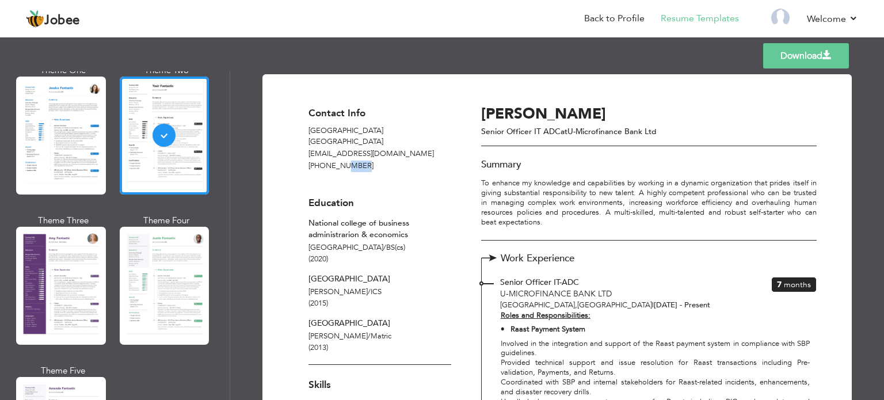
drag, startPoint x: 343, startPoint y: 166, endPoint x: 379, endPoint y: 166, distance: 36.3
click at [379, 166] on p "[PHONE_NUMBER]" at bounding box center [379, 167] width 143 height 12
click at [380, 166] on p "[PHONE_NUMBER]" at bounding box center [379, 167] width 143 height 12
click at [829, 52] on span at bounding box center [826, 55] width 9 height 9
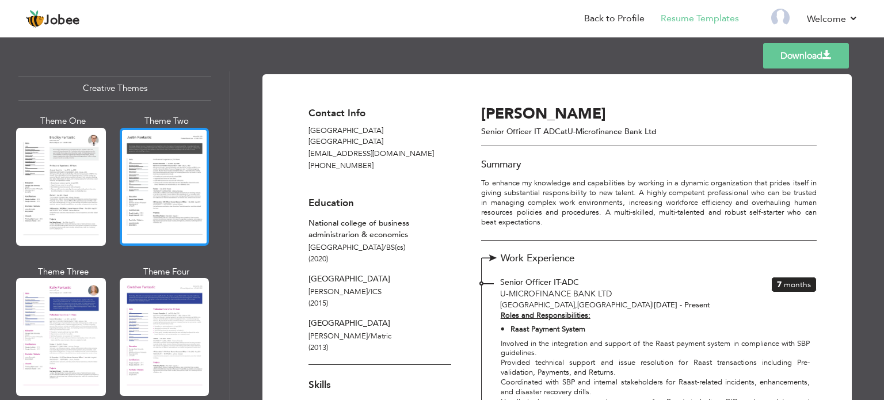
scroll to position [1381, 0]
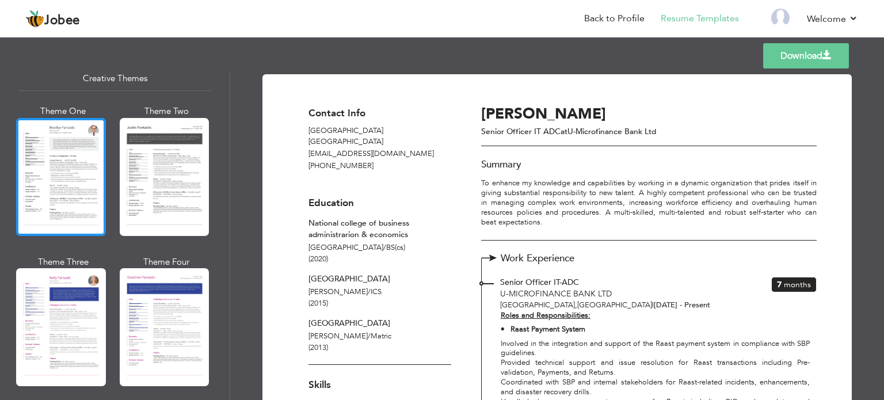
click at [32, 161] on div at bounding box center [61, 177] width 90 height 118
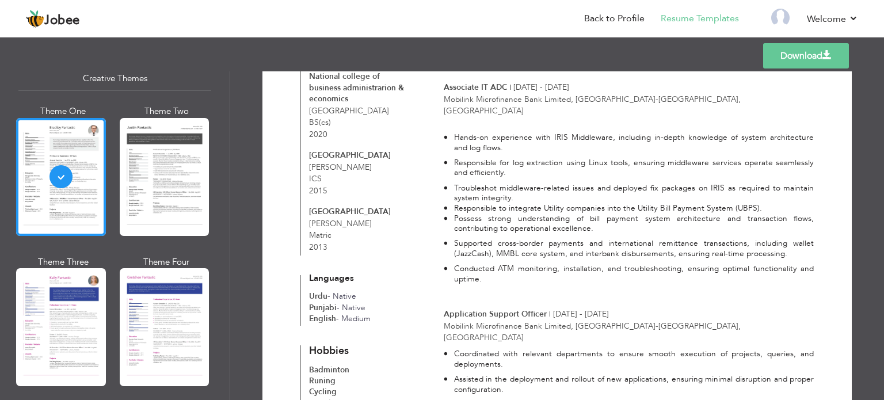
scroll to position [646, 0]
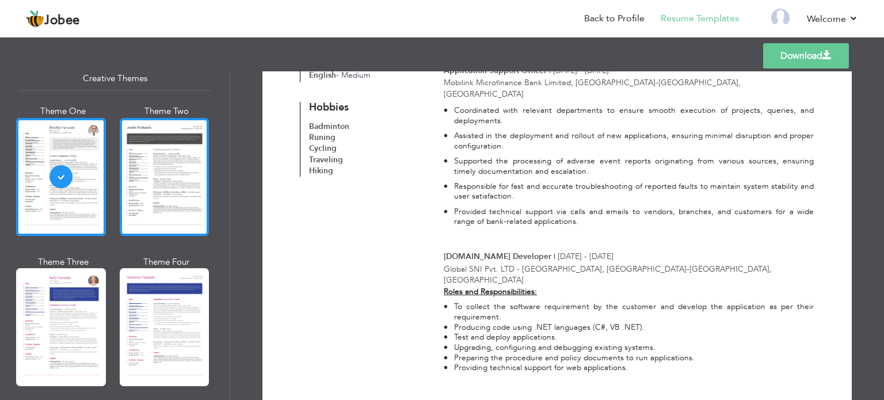
click at [133, 149] on div at bounding box center [165, 177] width 90 height 118
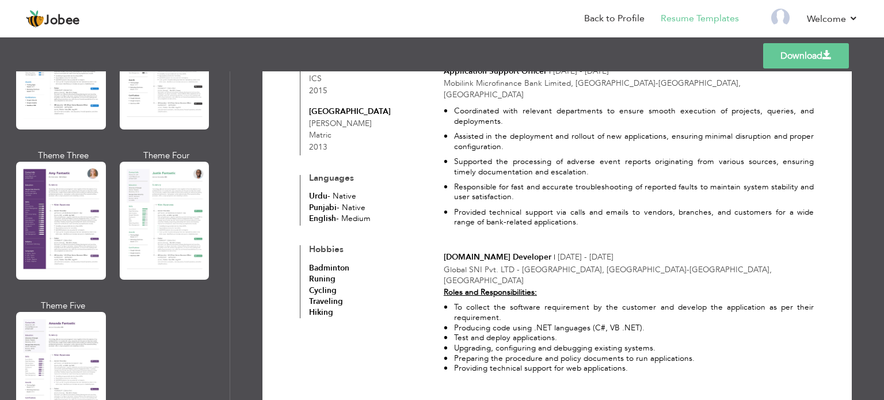
scroll to position [978, 0]
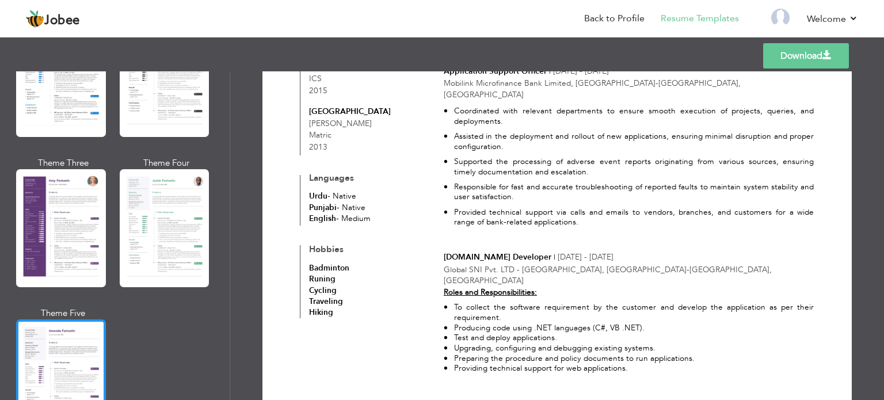
click at [87, 320] on div at bounding box center [61, 378] width 90 height 118
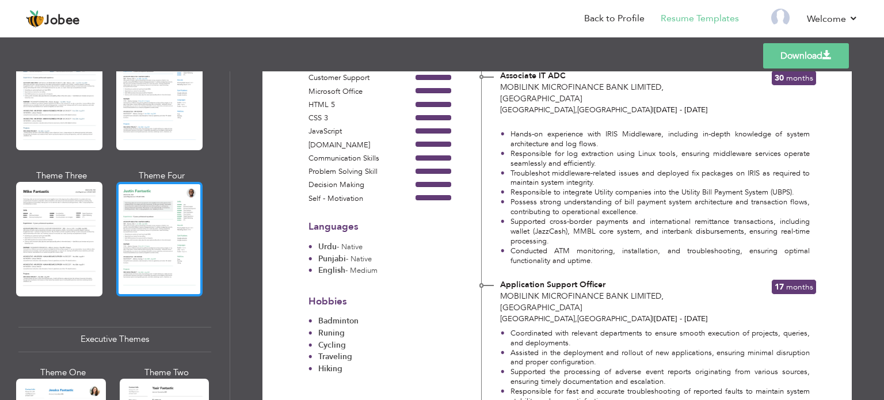
scroll to position [806, 0]
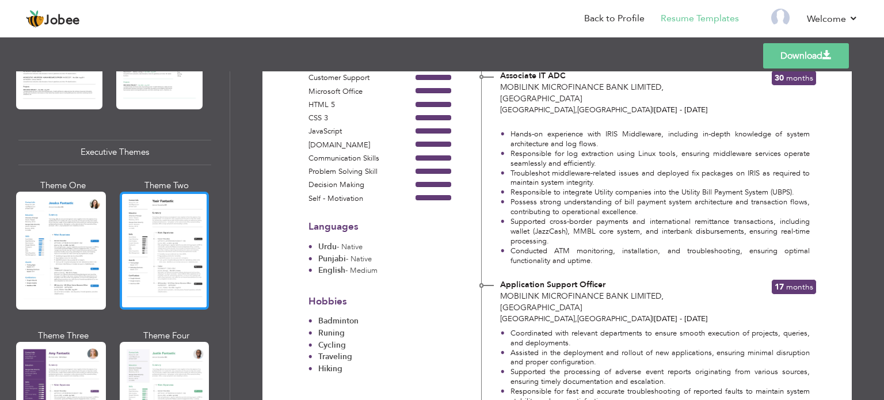
click at [138, 251] on div at bounding box center [165, 251] width 90 height 118
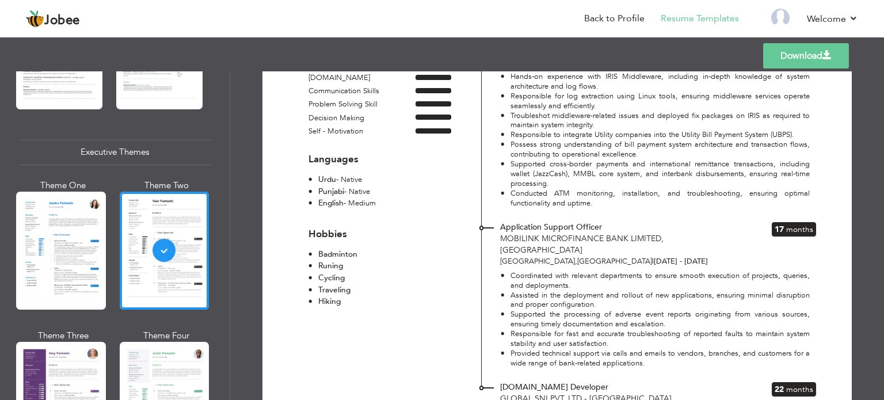
scroll to position [596, 0]
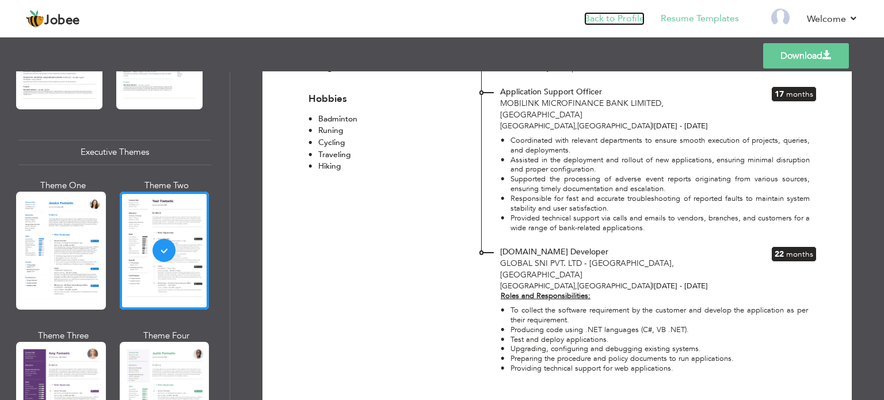
click at [619, 19] on link "Back to Profile" at bounding box center [614, 18] width 60 height 13
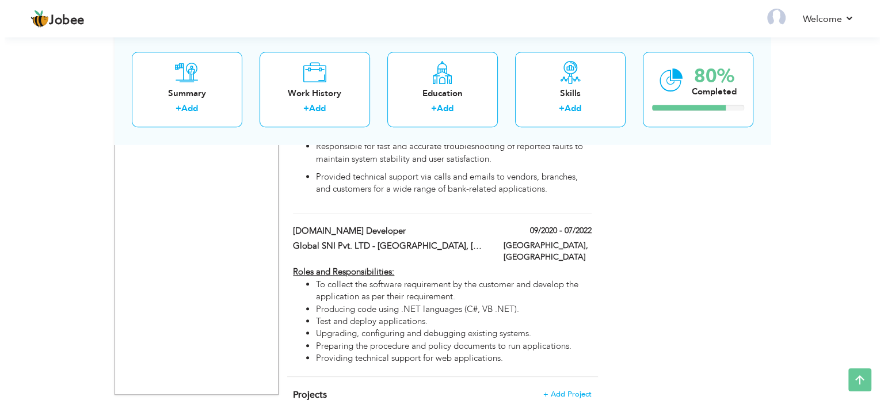
scroll to position [973, 0]
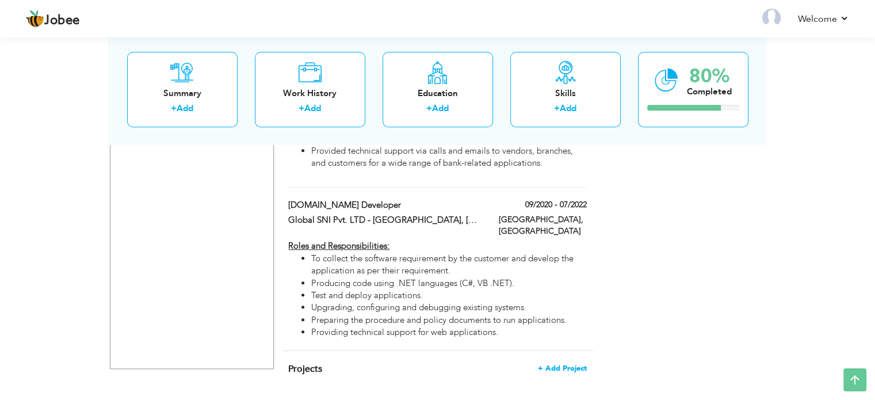
click at [578, 364] on span "+ Add Project" at bounding box center [562, 368] width 49 height 8
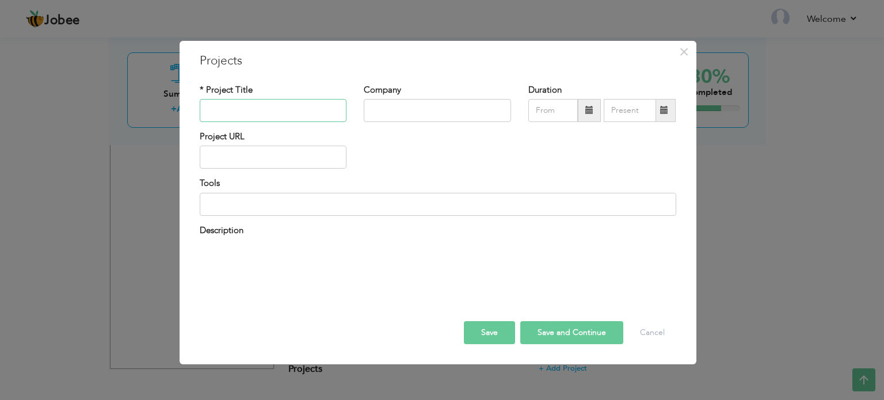
click at [253, 108] on input "text" at bounding box center [273, 110] width 147 height 23
click at [276, 114] on input "text" at bounding box center [273, 110] width 147 height 23
paste input "E-Contract Management System"
type input "E-Contract Management System"
click at [465, 109] on input "text" at bounding box center [437, 110] width 147 height 23
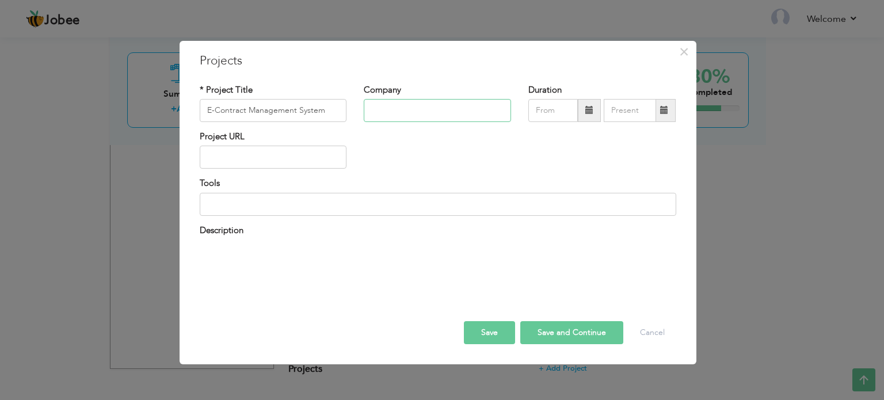
paste input "Global SNI Pvt. LTD - [GEOGRAPHIC_DATA], [GEOGRAPHIC_DATA]"
type input "Global SNI Pvt. LTD - [GEOGRAPHIC_DATA], [GEOGRAPHIC_DATA]"
click at [291, 161] on input "text" at bounding box center [273, 157] width 147 height 23
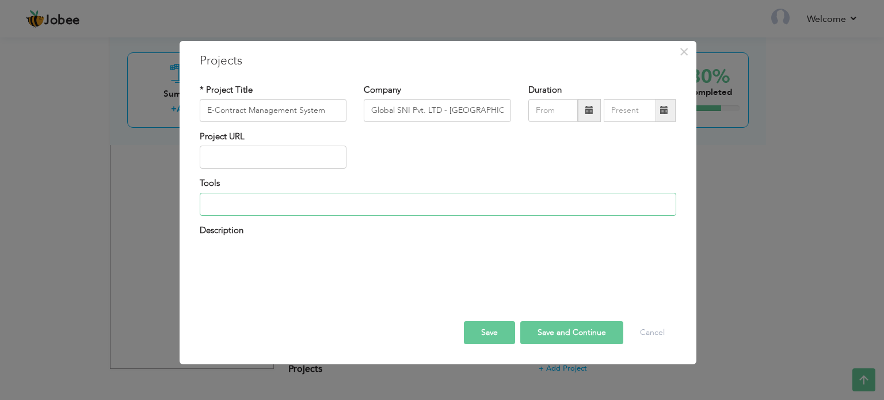
click at [283, 209] on input at bounding box center [438, 204] width 476 height 23
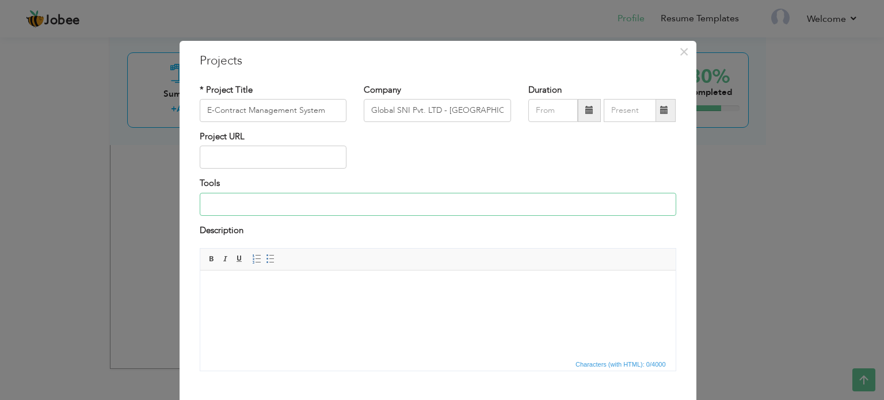
paste input "[DOMAIN_NAME] MVC, Web Api C#.Net, .Net Framework 6.0, JQuery, MS SQL Server 20…"
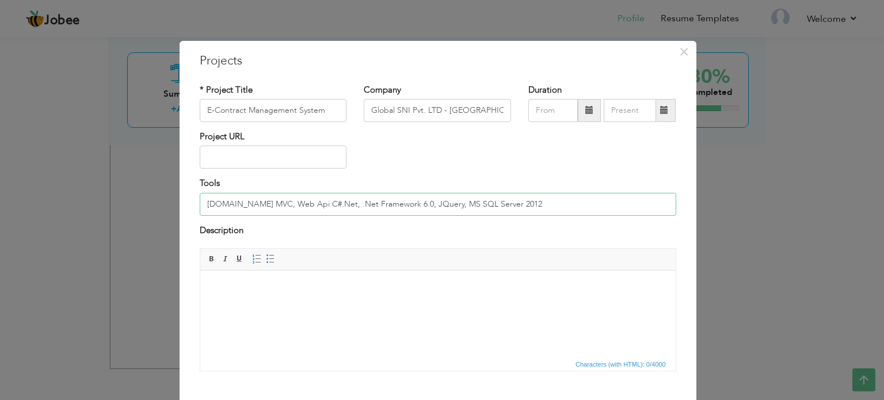
type input "[DOMAIN_NAME] MVC, Web Api C#.Net, .Net Framework 6.0, JQuery, MS SQL Server 20…"
click at [369, 259] on span "Editor toolbars Basic Styles Bold Italic Underline Paragraph Insert/Remove Numb…" at bounding box center [437, 260] width 475 height 22
click at [364, 297] on html at bounding box center [437, 287] width 475 height 35
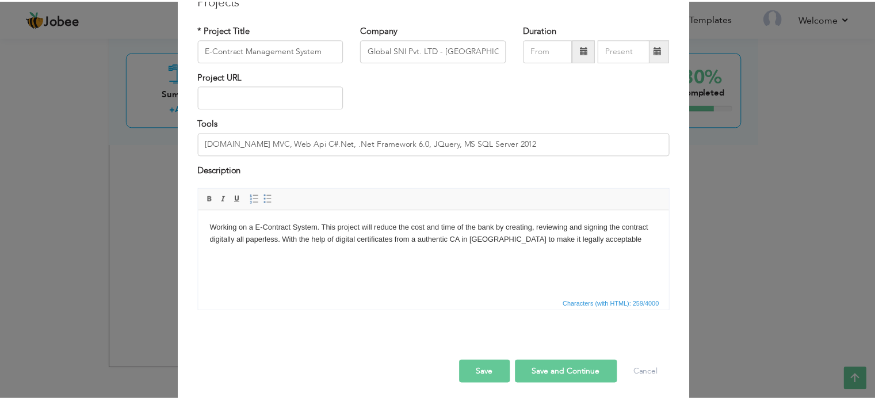
scroll to position [64, 0]
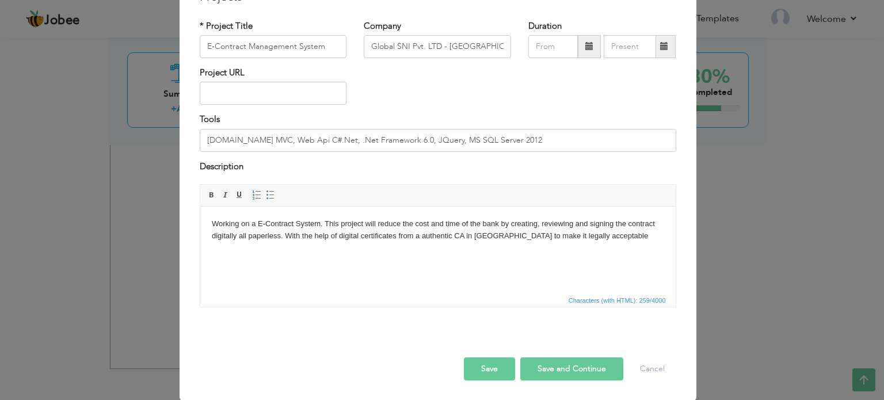
click at [502, 369] on button "Save" at bounding box center [489, 368] width 51 height 23
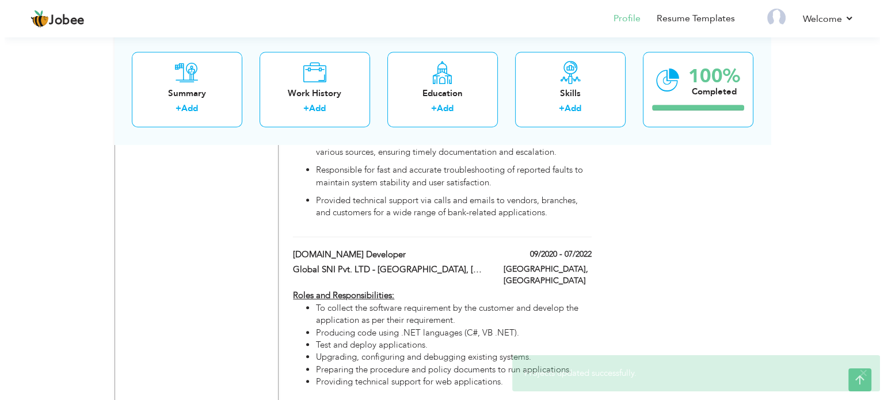
scroll to position [1086, 0]
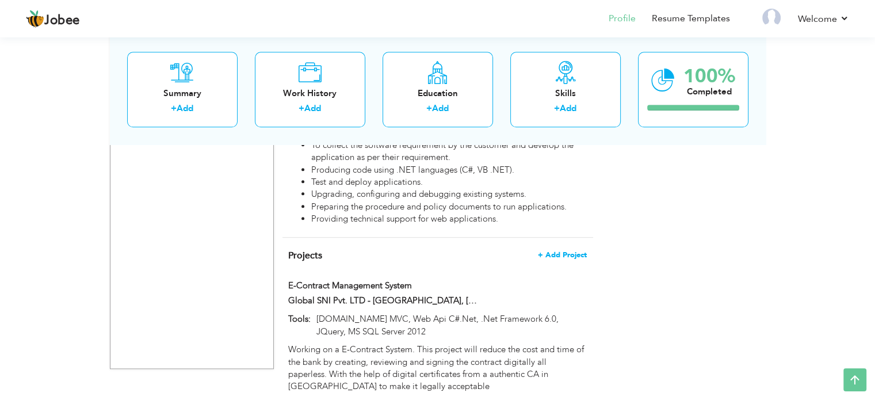
click at [560, 251] on span "+ Add Project" at bounding box center [562, 255] width 49 height 8
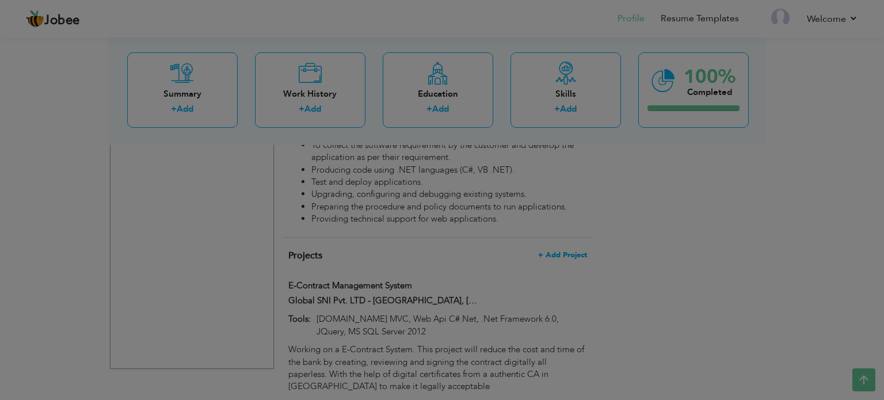
scroll to position [0, 0]
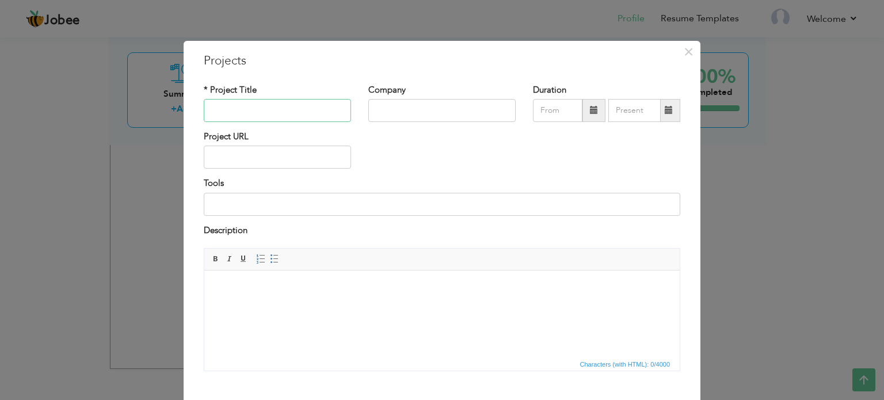
click at [258, 106] on input "text" at bounding box center [277, 110] width 147 height 23
paste input "Document Management System"
type input "Document Management System"
click at [410, 124] on div "Company" at bounding box center [442, 107] width 165 height 47
click at [411, 108] on input "text" at bounding box center [441, 110] width 147 height 23
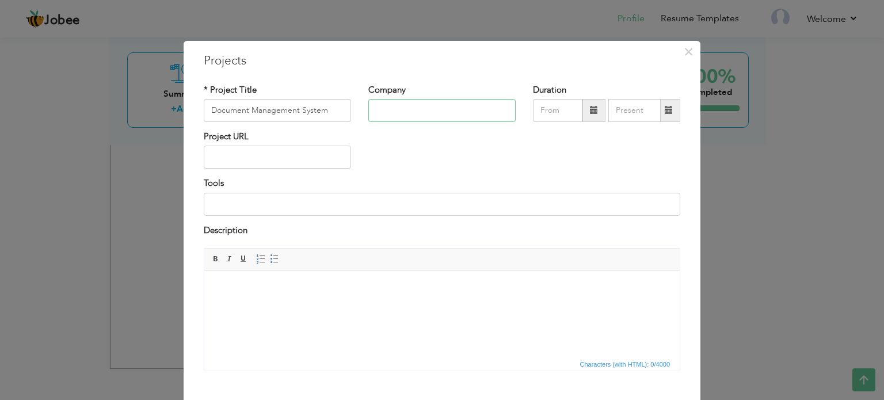
click at [428, 113] on input "text" at bounding box center [441, 110] width 147 height 23
paste input "Global SNI Pvt. LTD - [GEOGRAPHIC_DATA], [GEOGRAPHIC_DATA]"
type input "Global SNI Pvt. LTD - [GEOGRAPHIC_DATA], [GEOGRAPHIC_DATA]"
click at [321, 158] on input "text" at bounding box center [277, 157] width 147 height 23
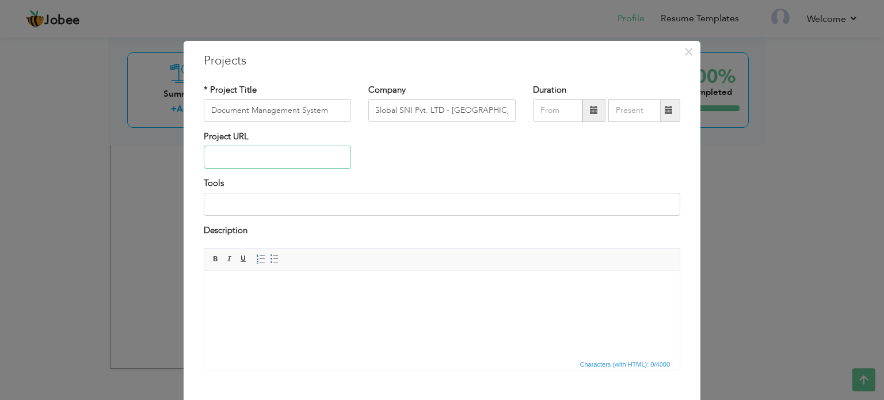
scroll to position [0, 0]
click at [311, 195] on input at bounding box center [442, 204] width 476 height 23
paste input "[DOMAIN_NAME] MVC, Web Api C#.Net, .Net Framework 6.0, JQuery, MS SQL Server 20…"
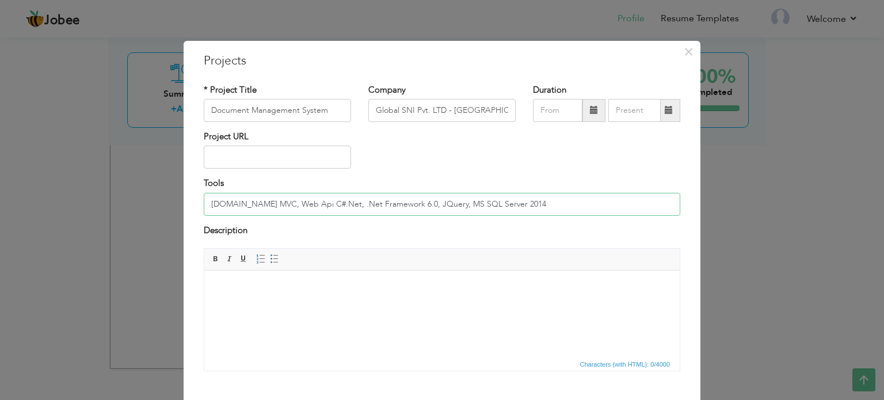
type input "[DOMAIN_NAME] MVC, Web Api C#.Net, .Net Framework 6.0, JQuery, MS SQL Server 20…"
click at [405, 306] on html at bounding box center [441, 287] width 475 height 35
click at [350, 306] on html at bounding box center [441, 287] width 475 height 35
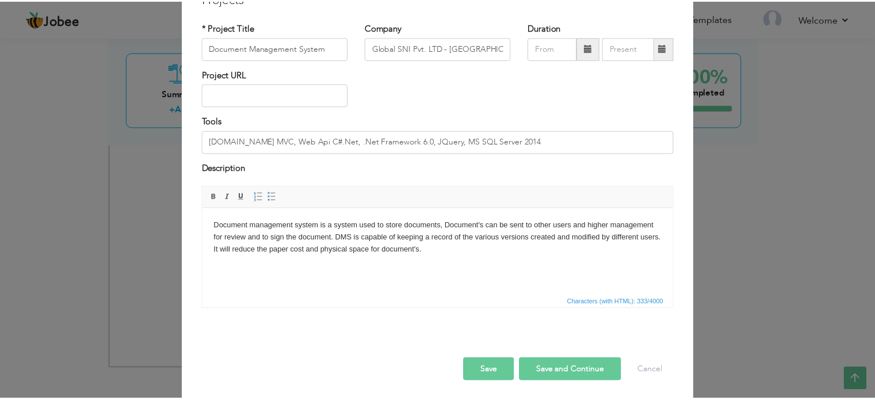
scroll to position [64, 0]
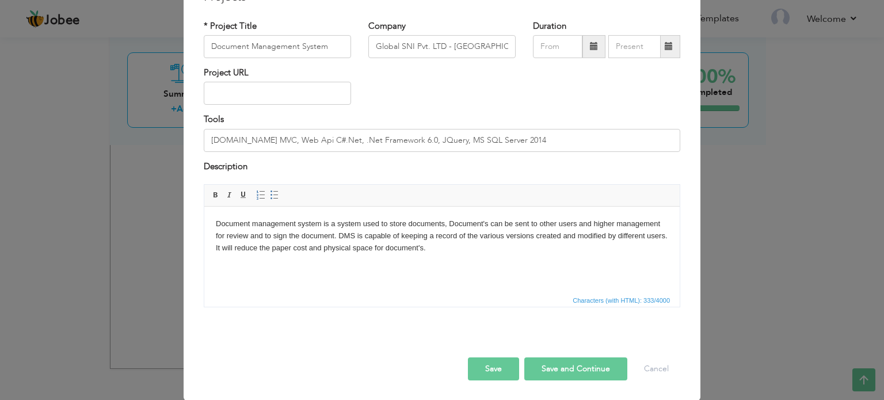
click at [487, 364] on button "Save" at bounding box center [493, 368] width 51 height 23
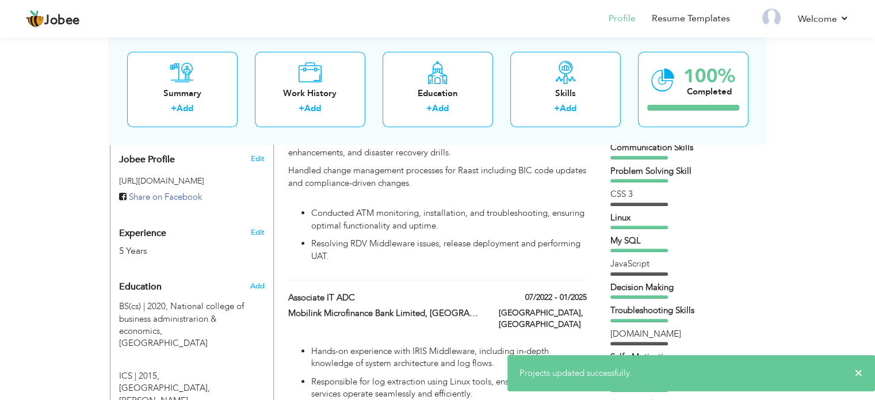
scroll to position [0, 0]
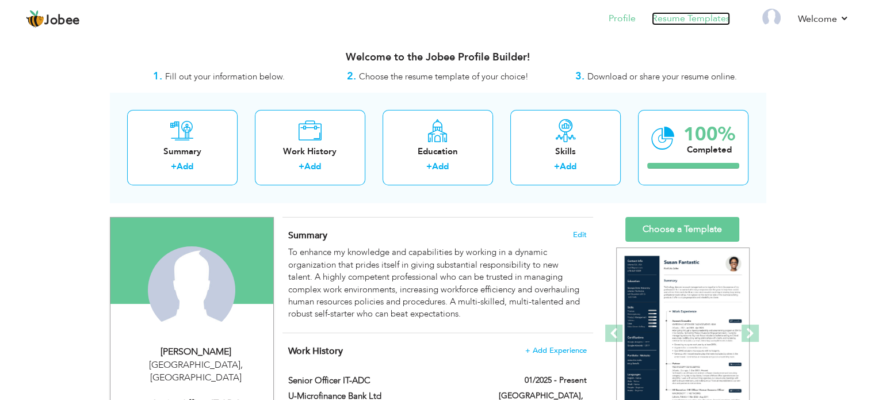
click at [706, 18] on link "Resume Templates" at bounding box center [691, 18] width 78 height 13
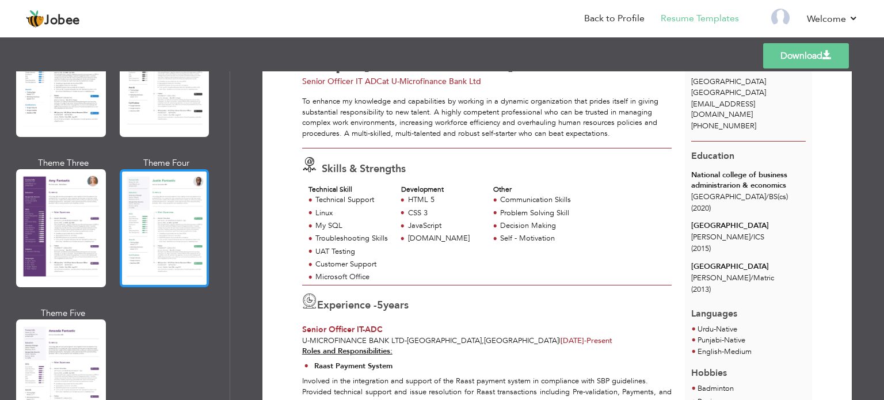
scroll to position [863, 0]
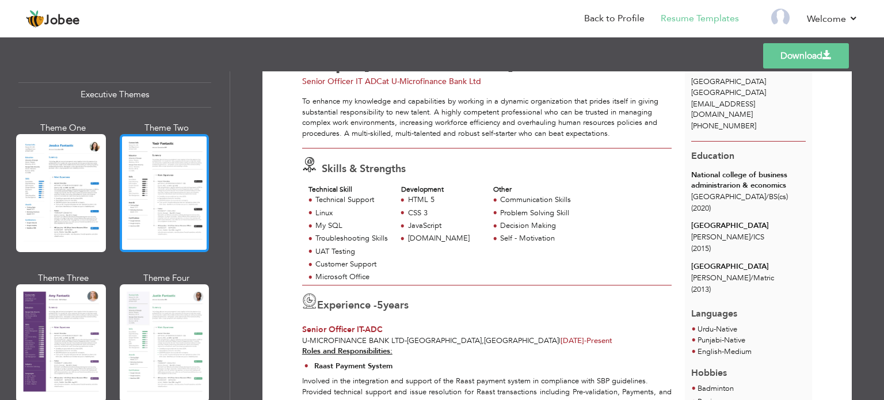
click at [172, 172] on div at bounding box center [165, 193] width 90 height 118
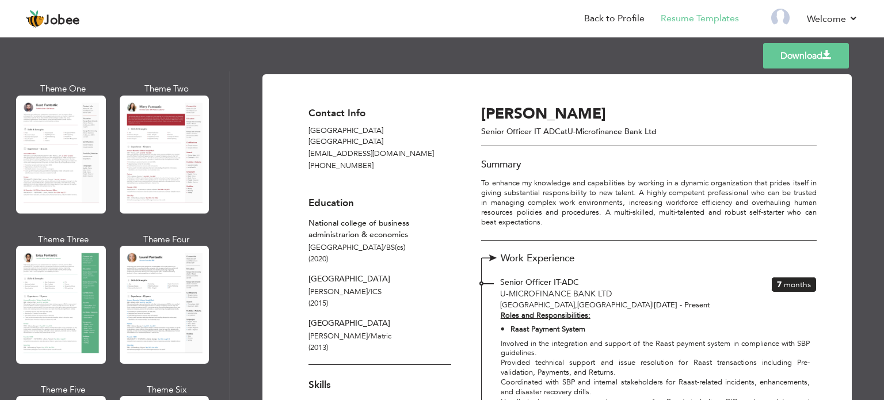
scroll to position [0, 0]
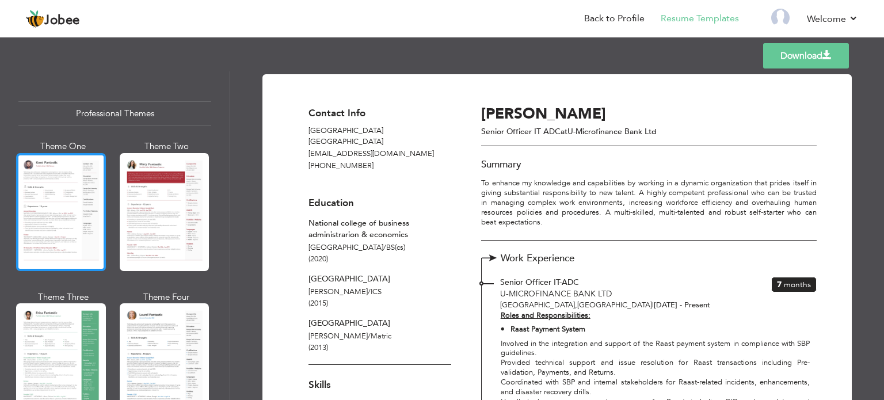
click at [98, 199] on div at bounding box center [61, 212] width 90 height 118
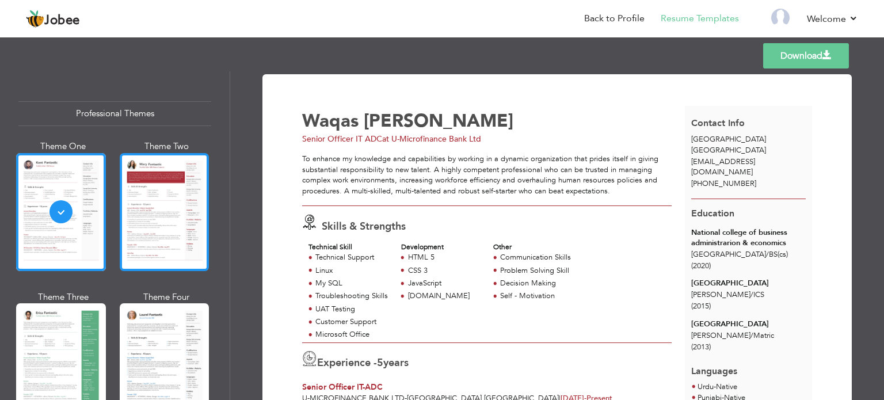
click at [164, 219] on div at bounding box center [165, 212] width 90 height 118
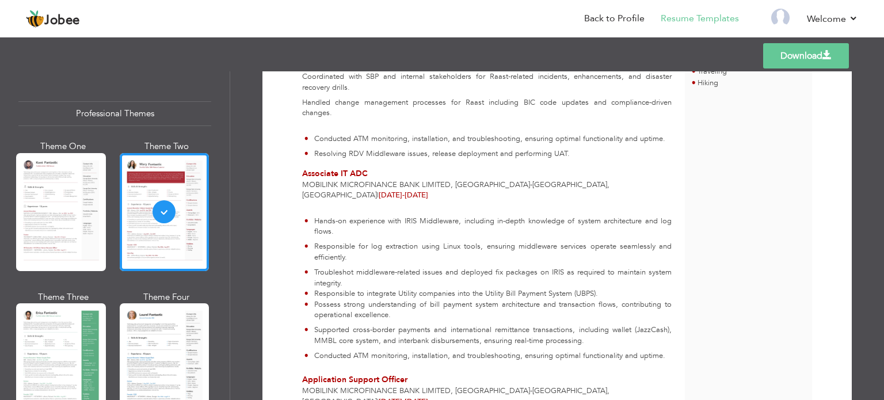
scroll to position [403, 0]
click at [187, 331] on div at bounding box center [165, 362] width 90 height 118
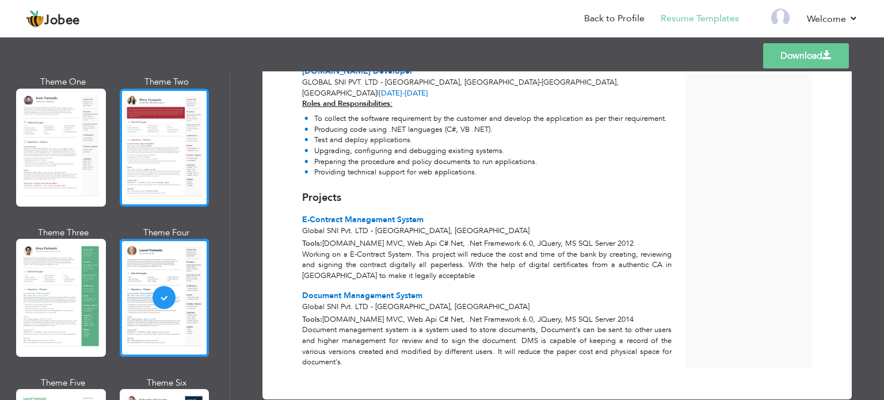
scroll to position [288, 0]
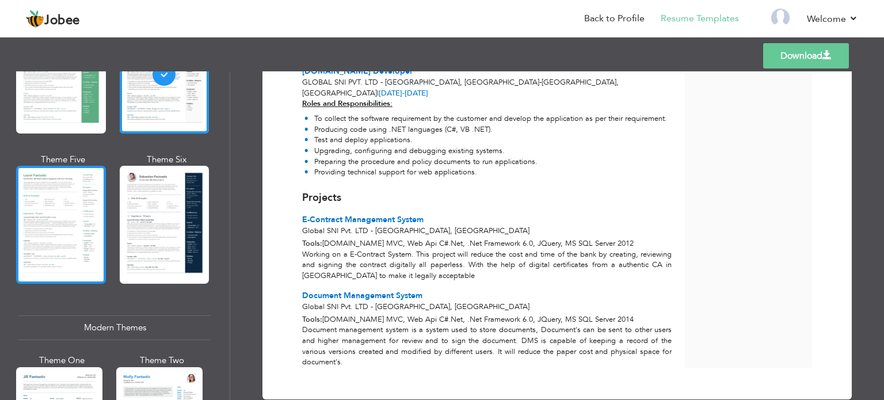
click at [54, 229] on div at bounding box center [61, 225] width 90 height 118
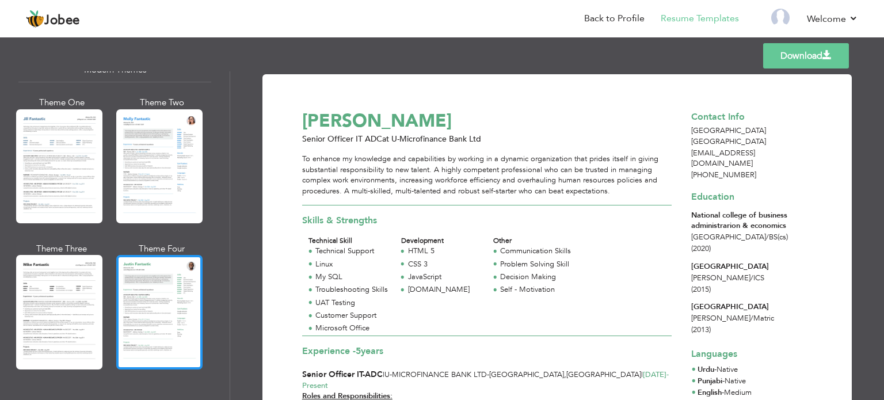
scroll to position [518, 0]
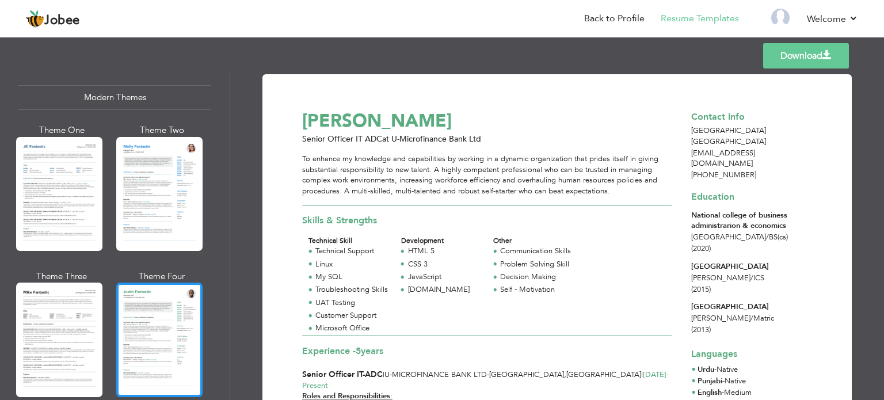
click at [143, 213] on div at bounding box center [159, 194] width 86 height 114
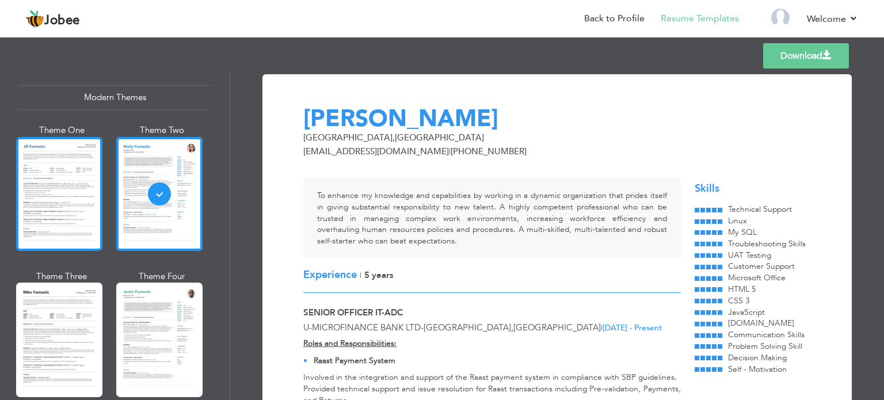
click at [61, 219] on div at bounding box center [59, 194] width 86 height 114
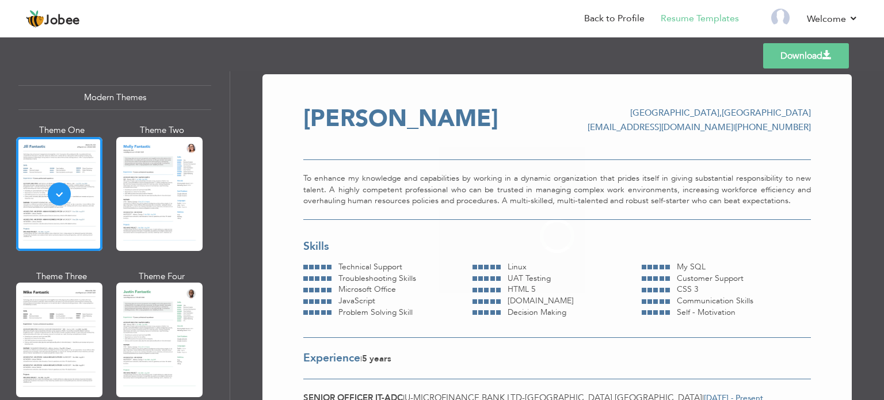
click at [68, 302] on div at bounding box center [59, 340] width 86 height 114
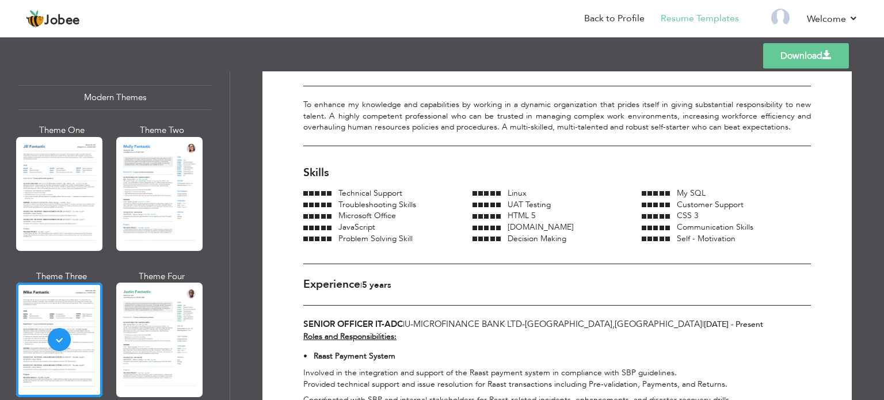
scroll to position [0, 0]
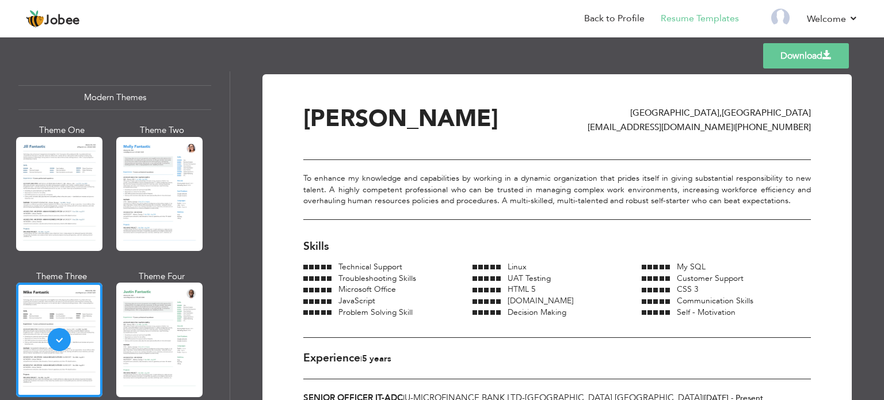
click at [382, 207] on div "To enhance my knowledge and capabilities by working in a dynamic organization t…" at bounding box center [557, 189] width 508 height 60
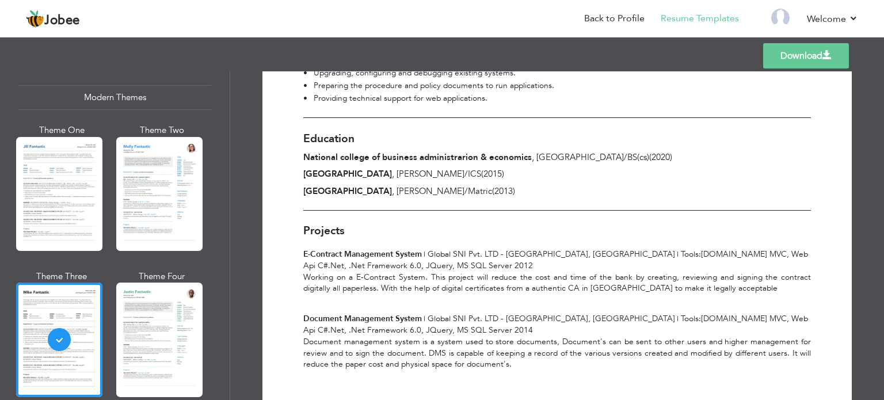
scroll to position [707, 0]
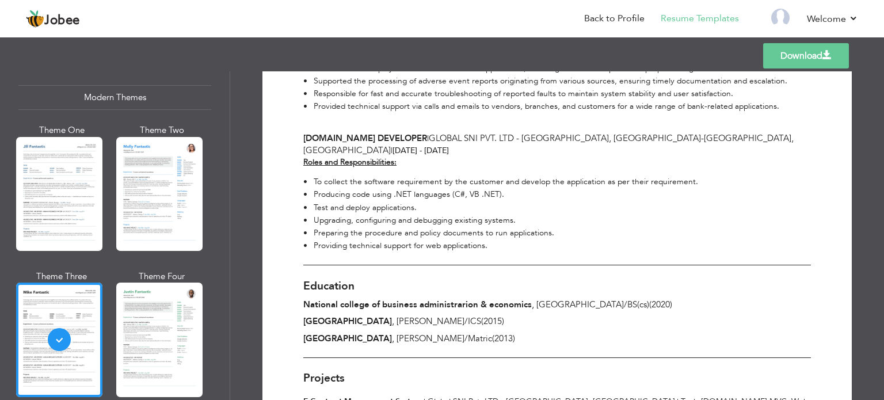
click at [801, 55] on link "Download" at bounding box center [806, 55] width 86 height 25
